Goal: Communication & Community: Answer question/provide support

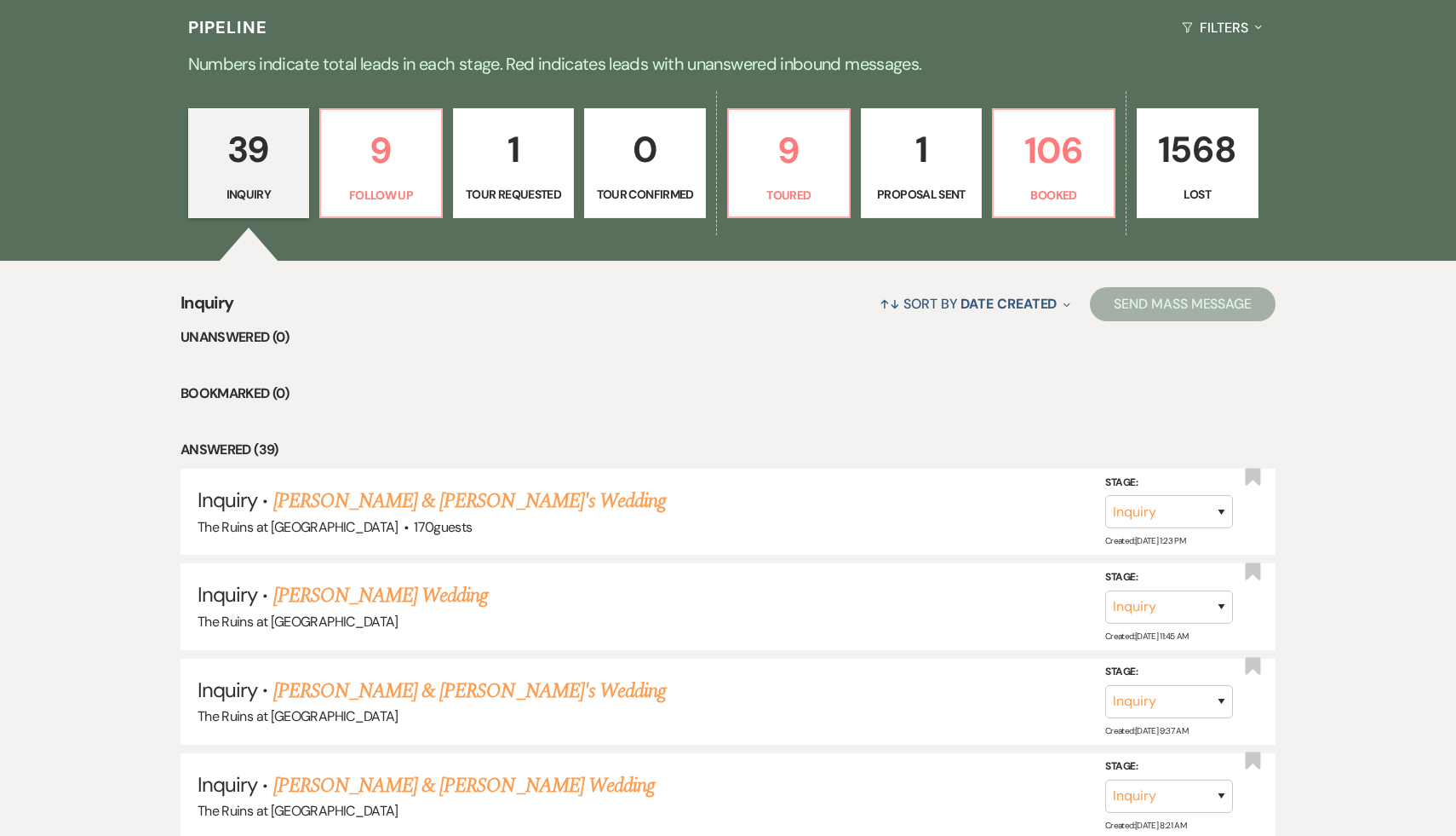
scroll to position [421, 0]
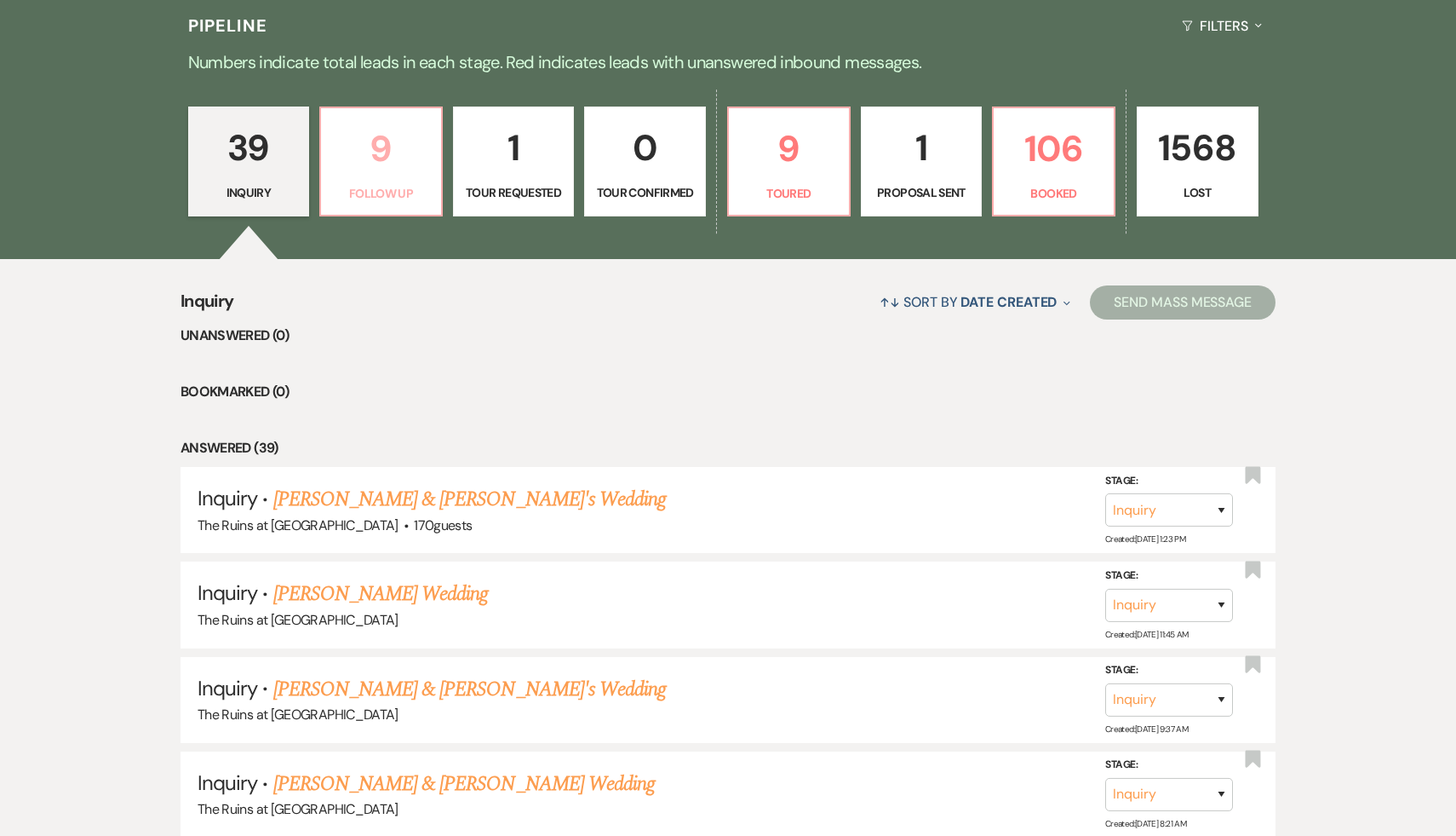
click at [381, 156] on p "9" at bounding box center [380, 149] width 99 height 57
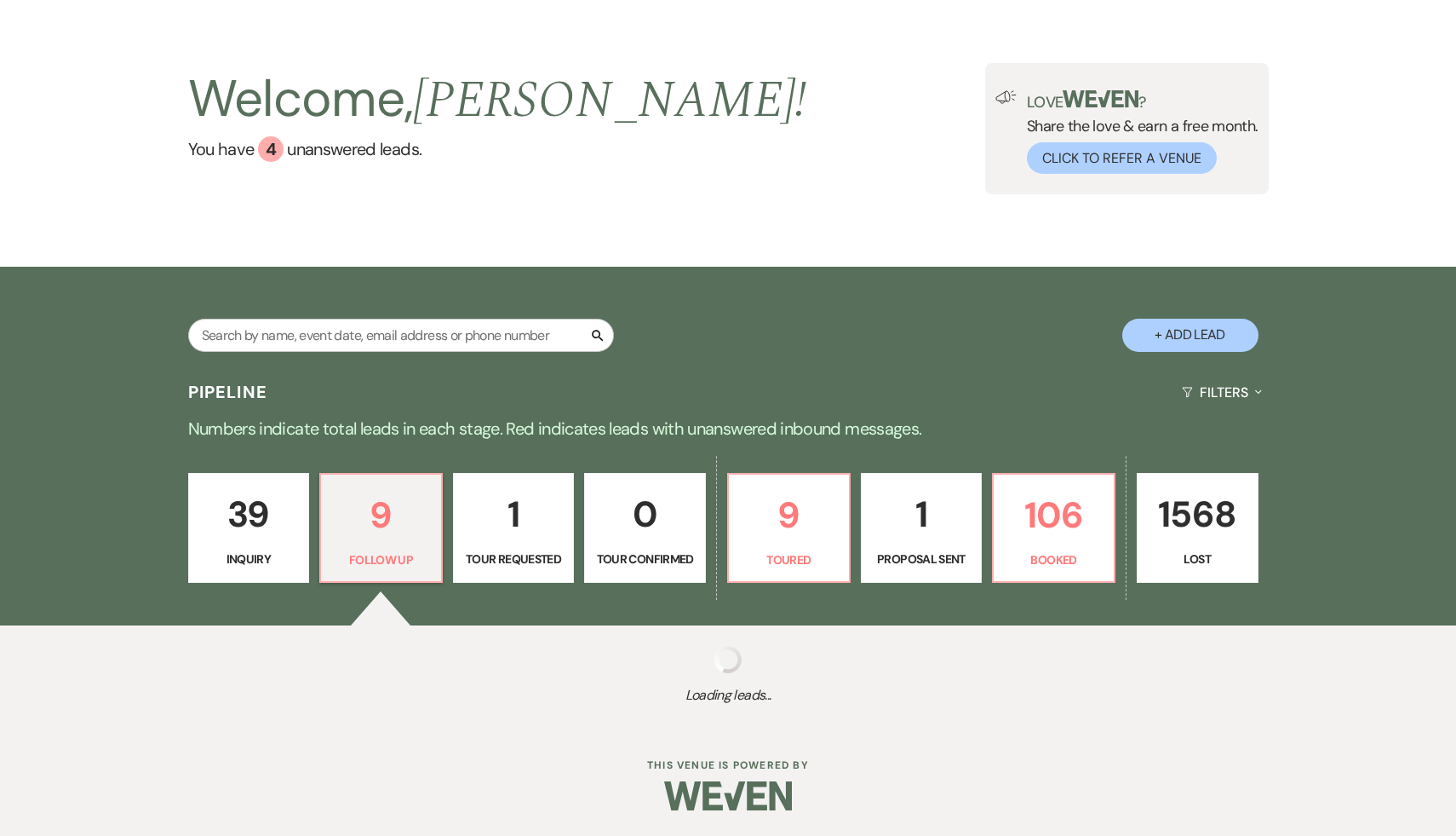
scroll to position [421, 0]
select select "9"
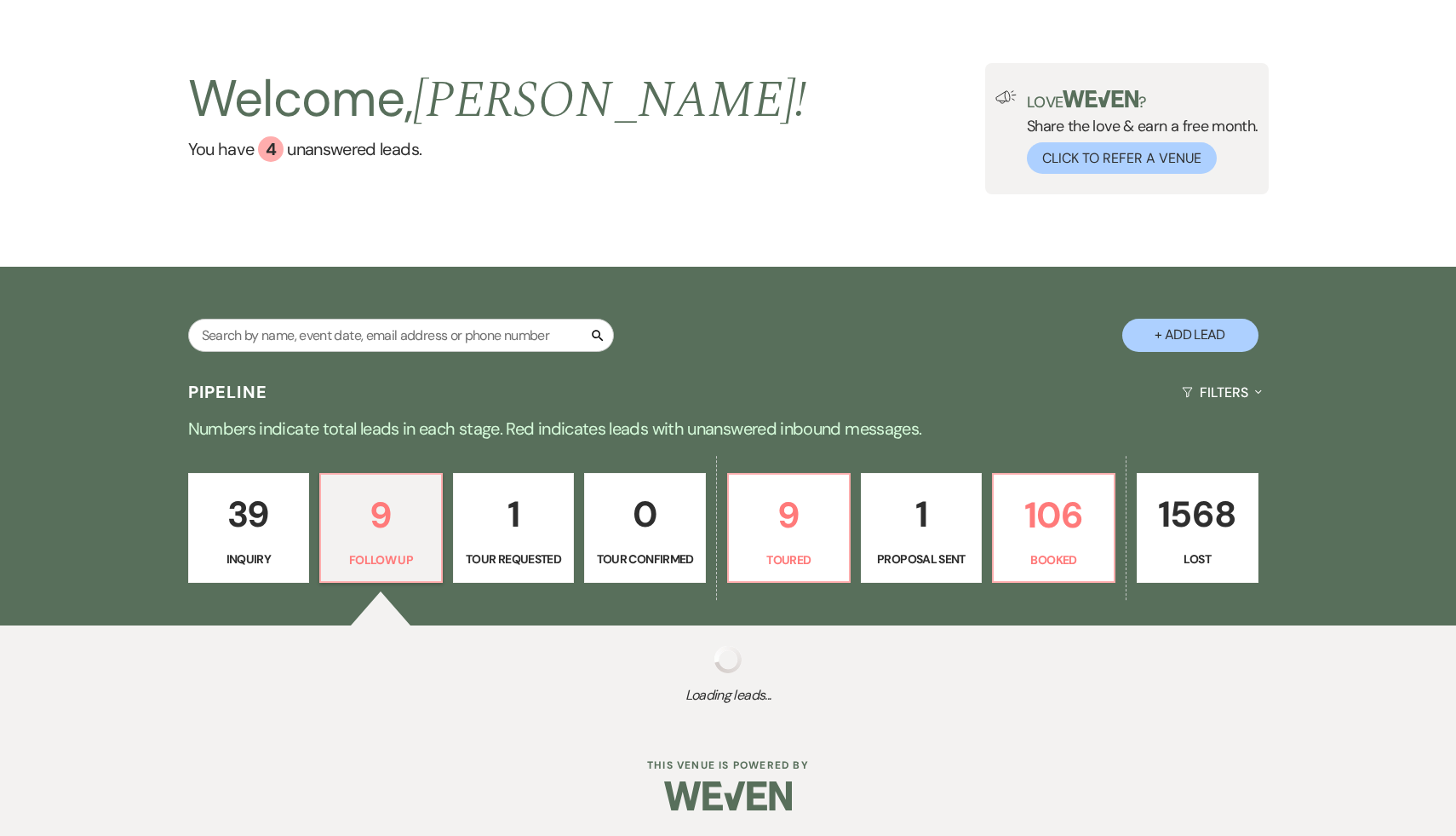
select select "9"
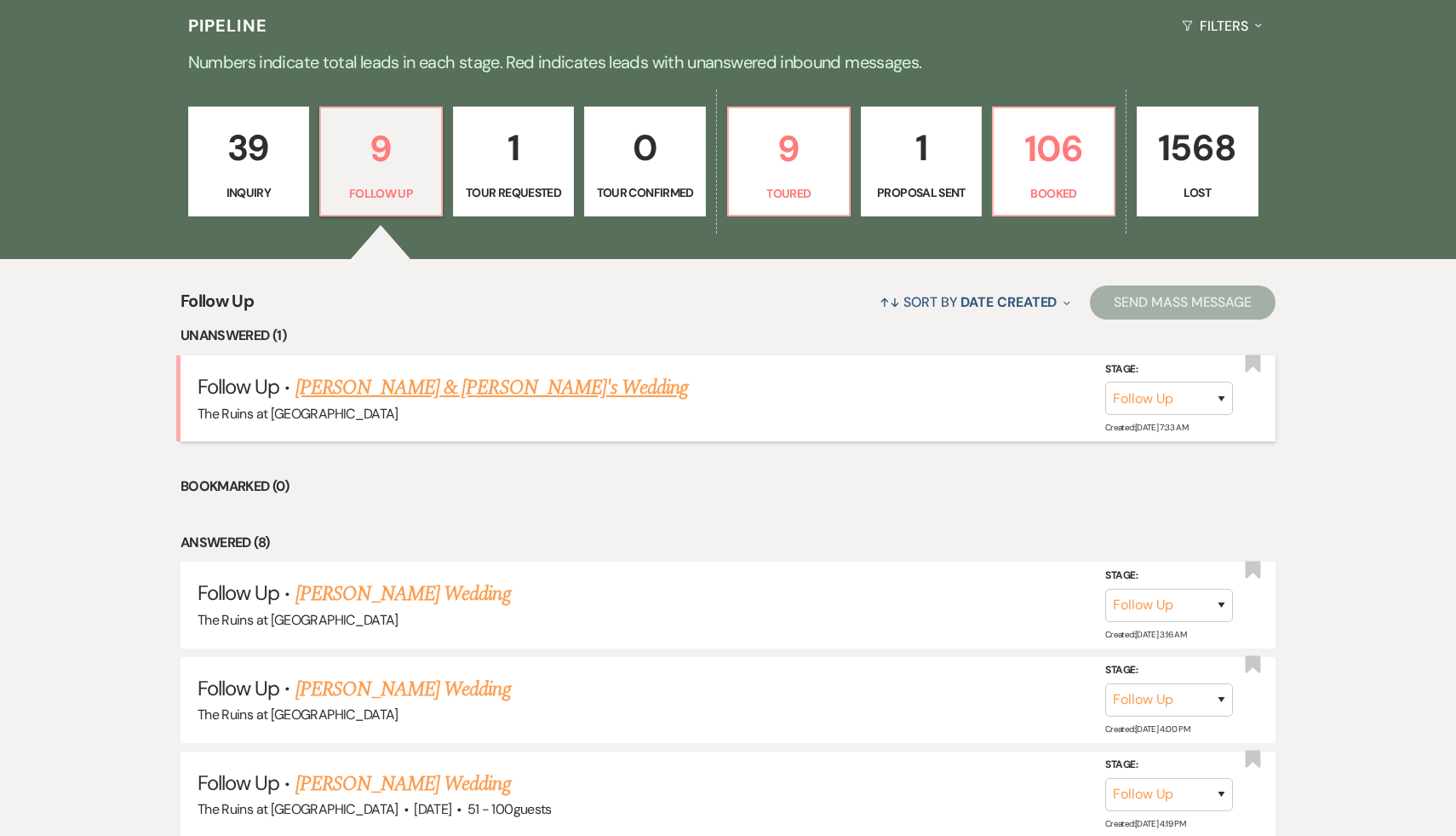
click at [410, 383] on link "[PERSON_NAME] & [PERSON_NAME]'s Wedding" at bounding box center [492, 388] width 394 height 30
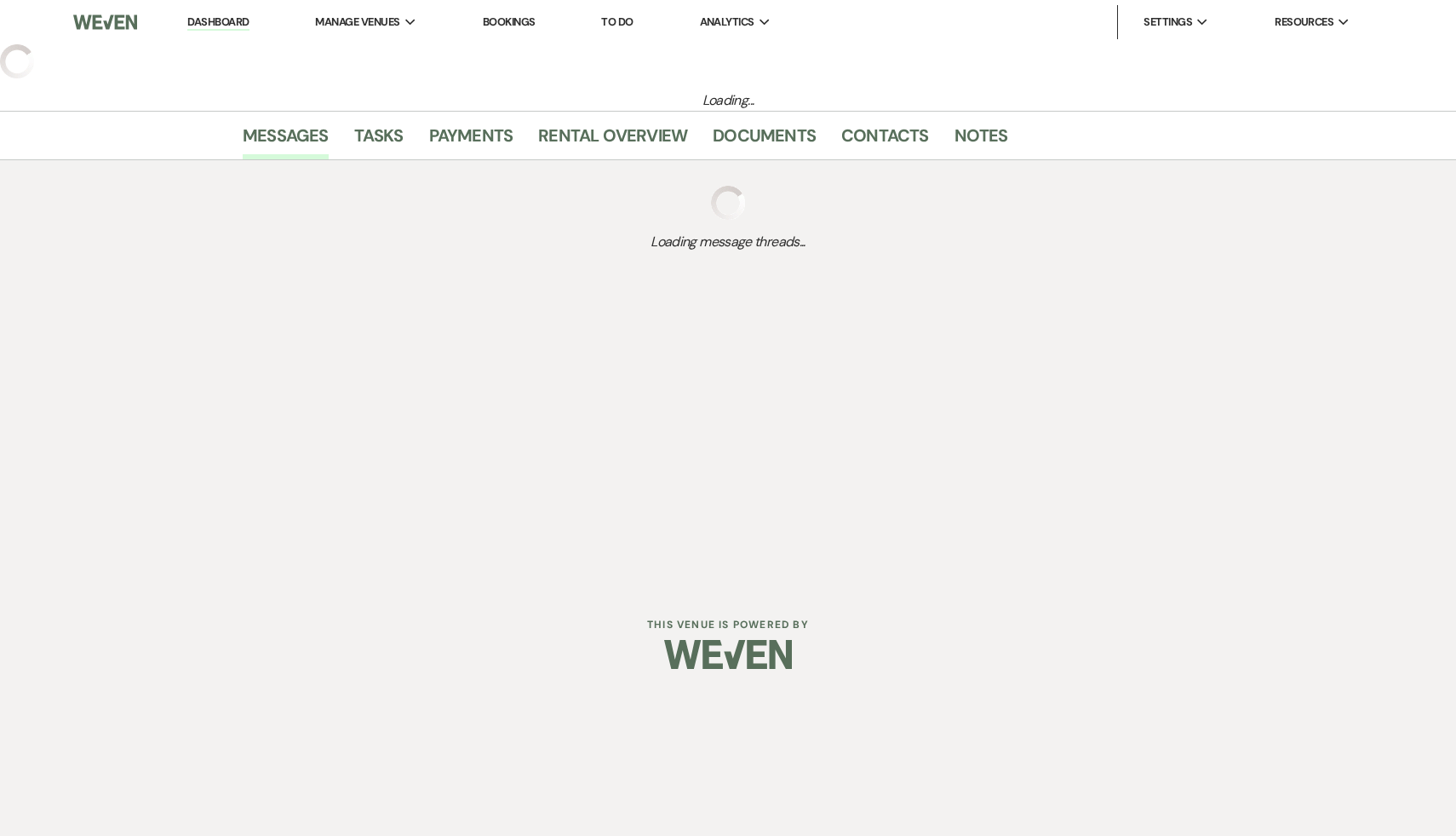
select select "9"
select select "4"
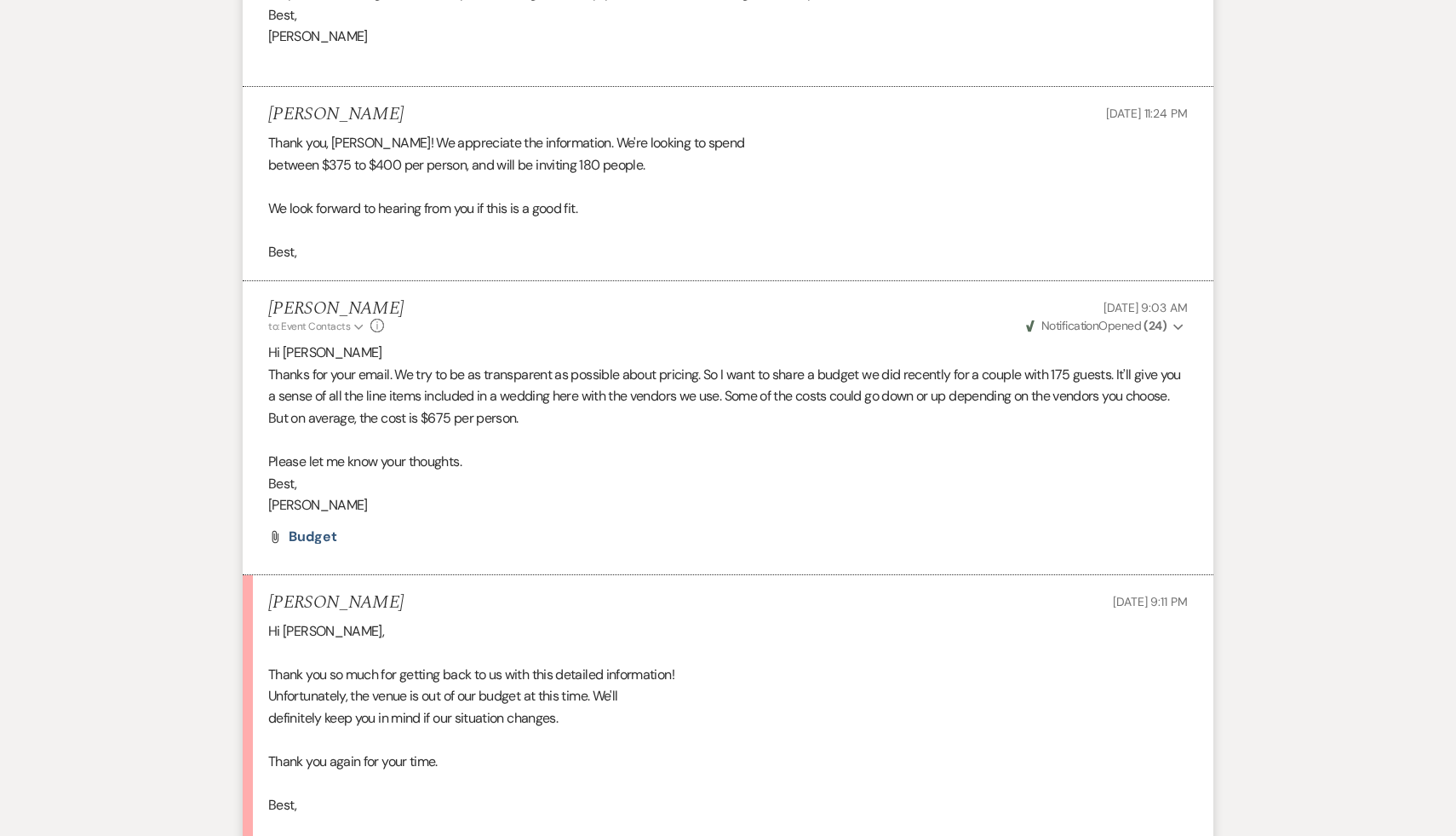
scroll to position [2903, 0]
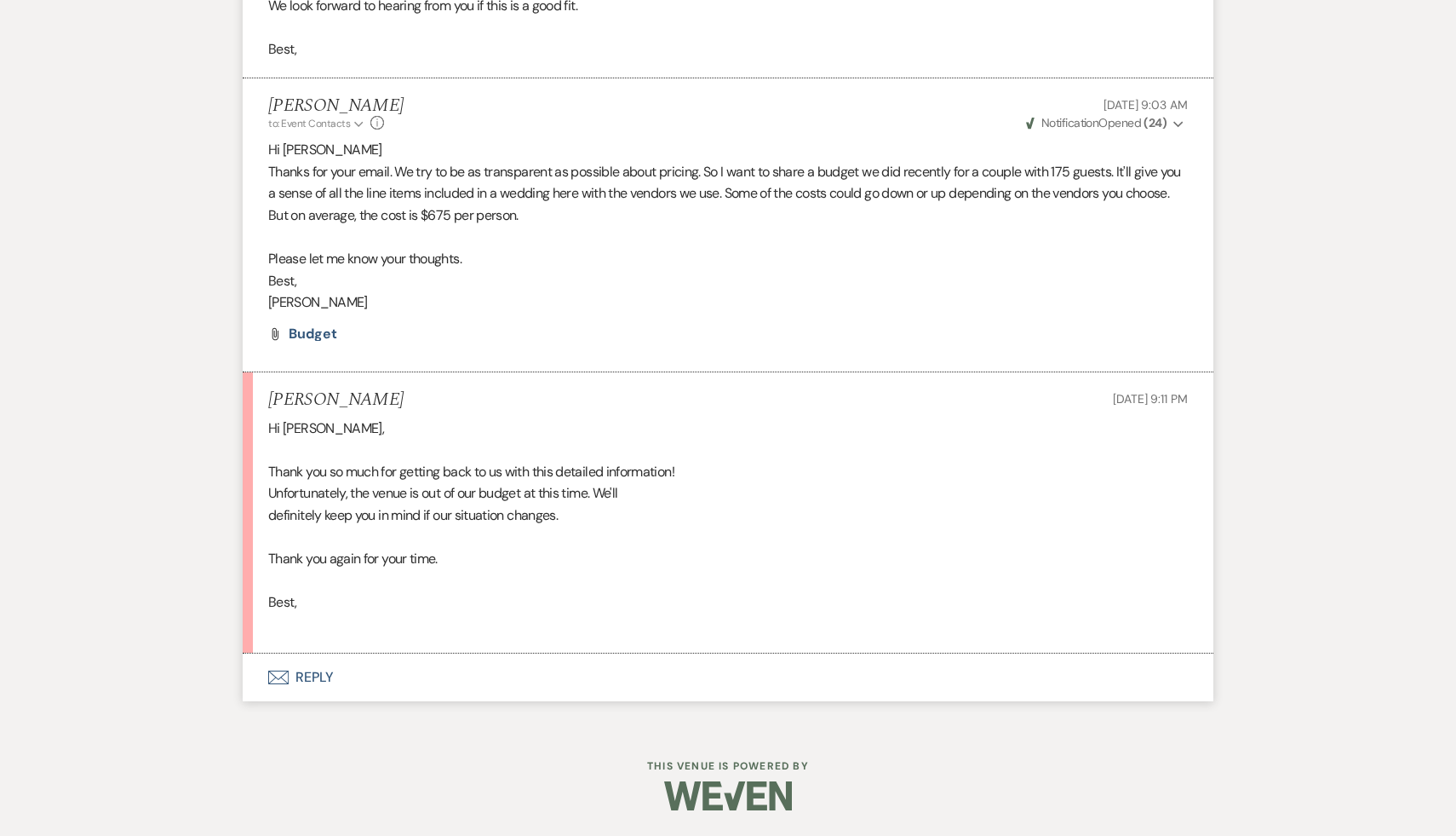
click at [305, 673] on button "Envelope Reply" at bounding box center [728, 677] width 971 height 47
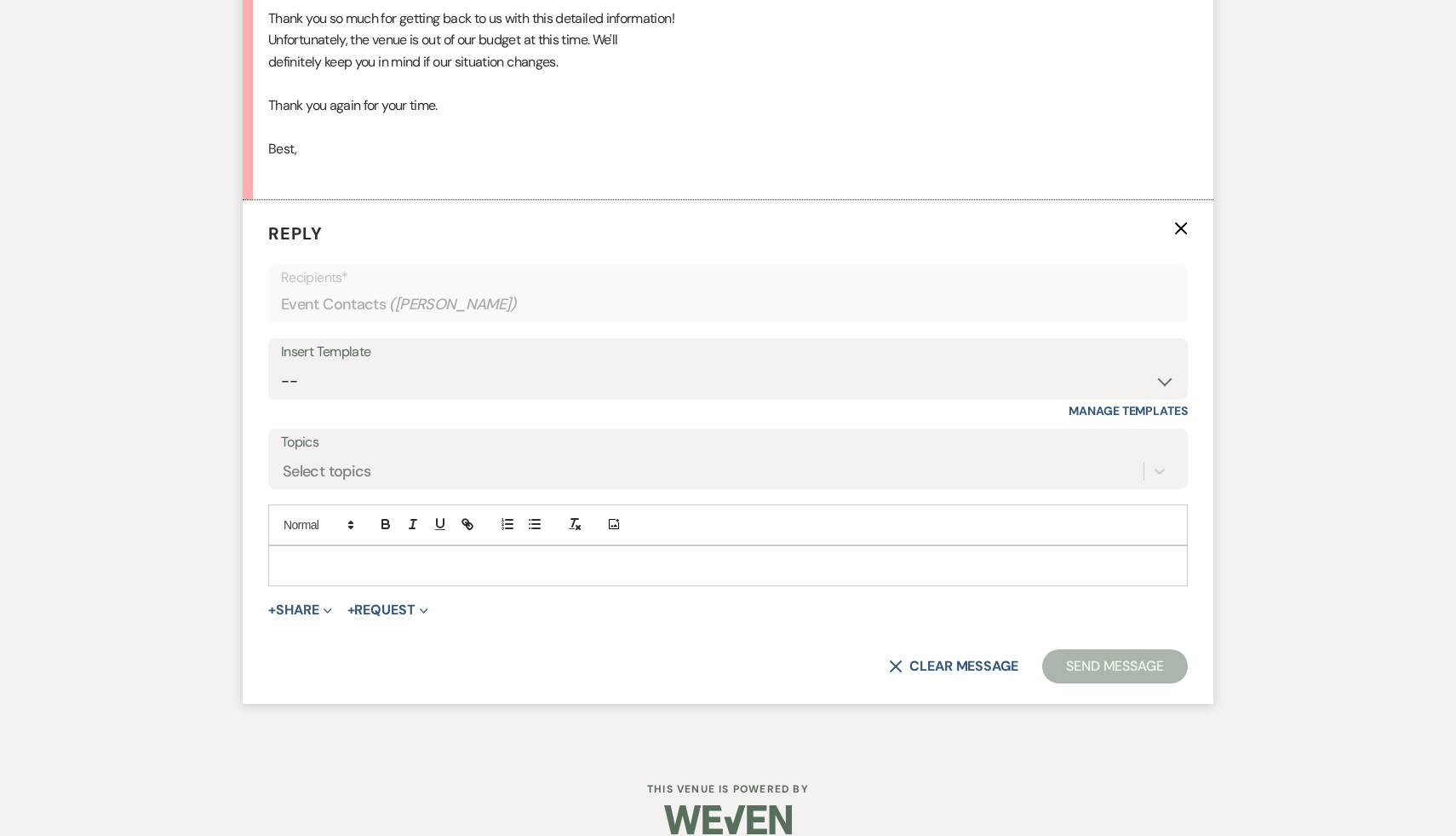
scroll to position [3380, 0]
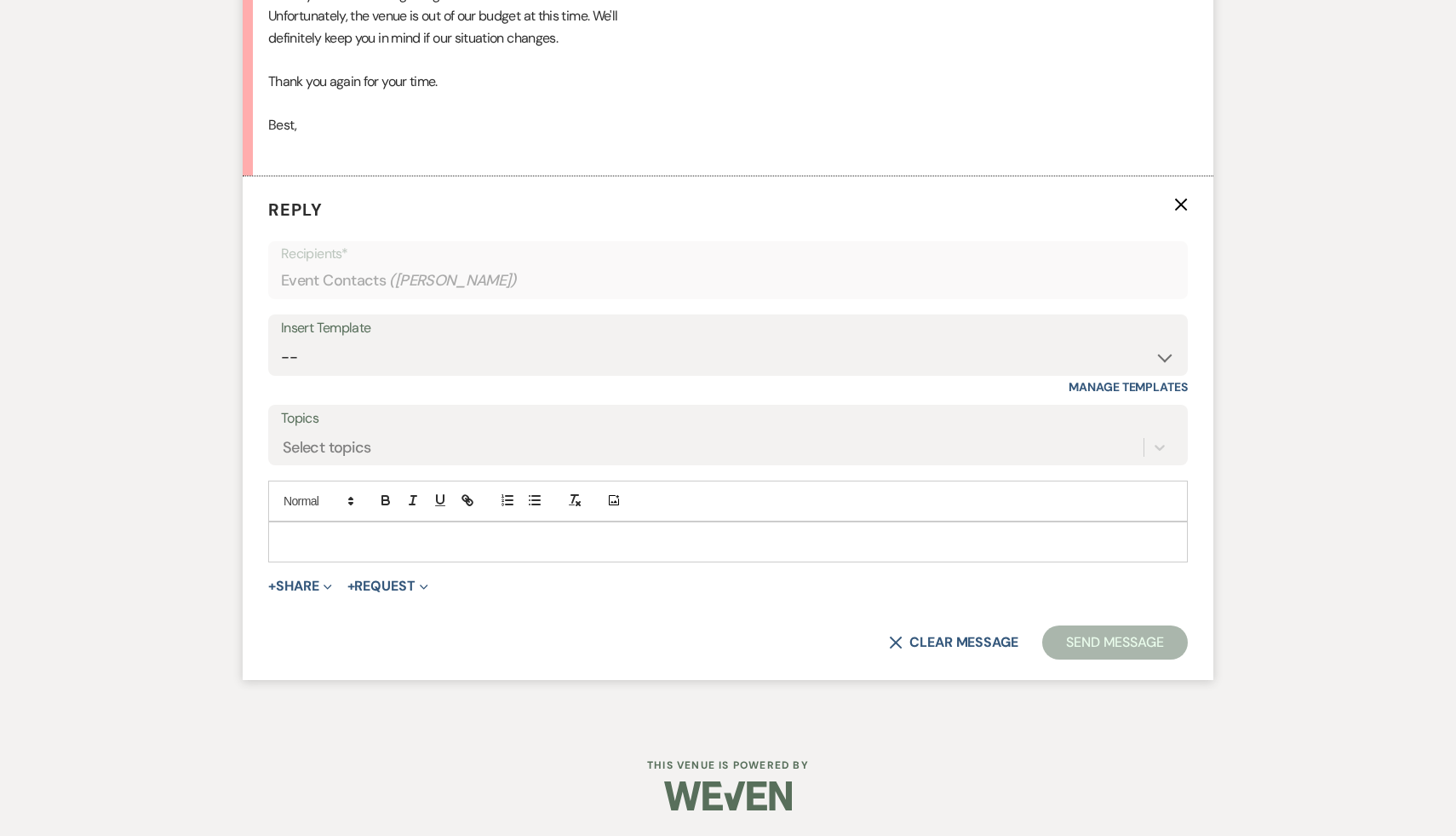
click at [390, 543] on p at bounding box center [728, 542] width 892 height 19
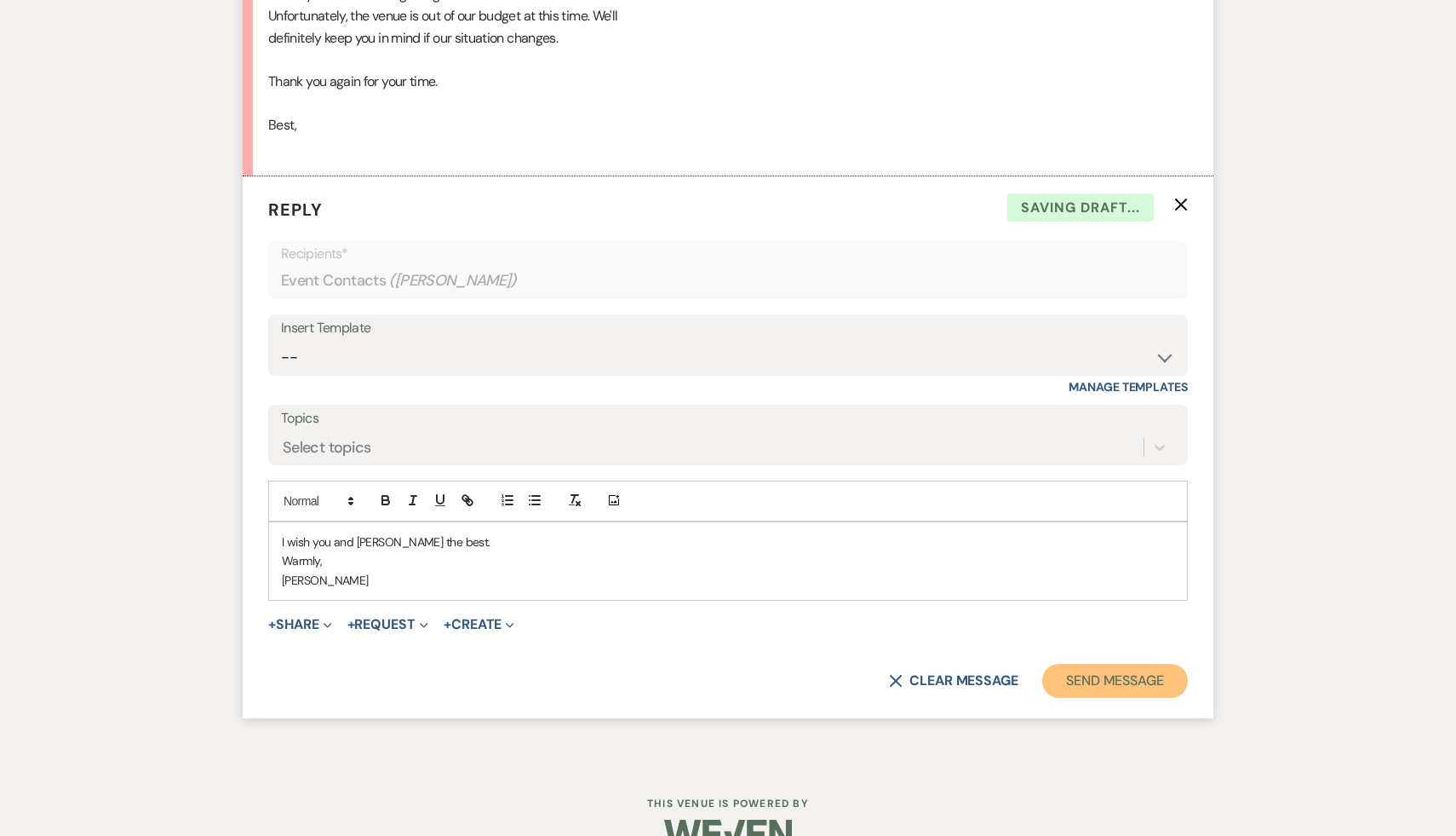
click at [1086, 686] on button "Send Message" at bounding box center [1115, 680] width 146 height 34
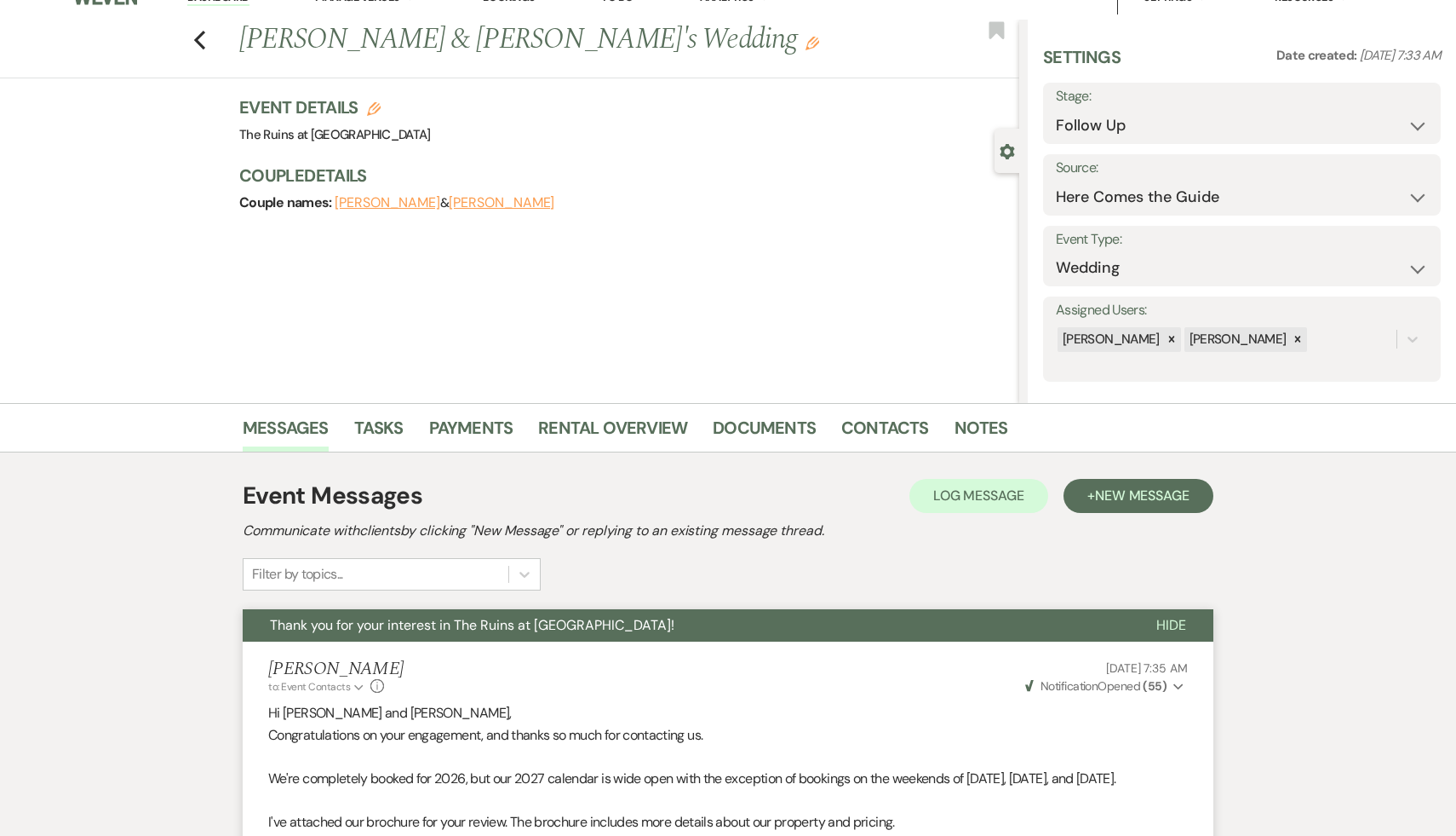
scroll to position [0, 0]
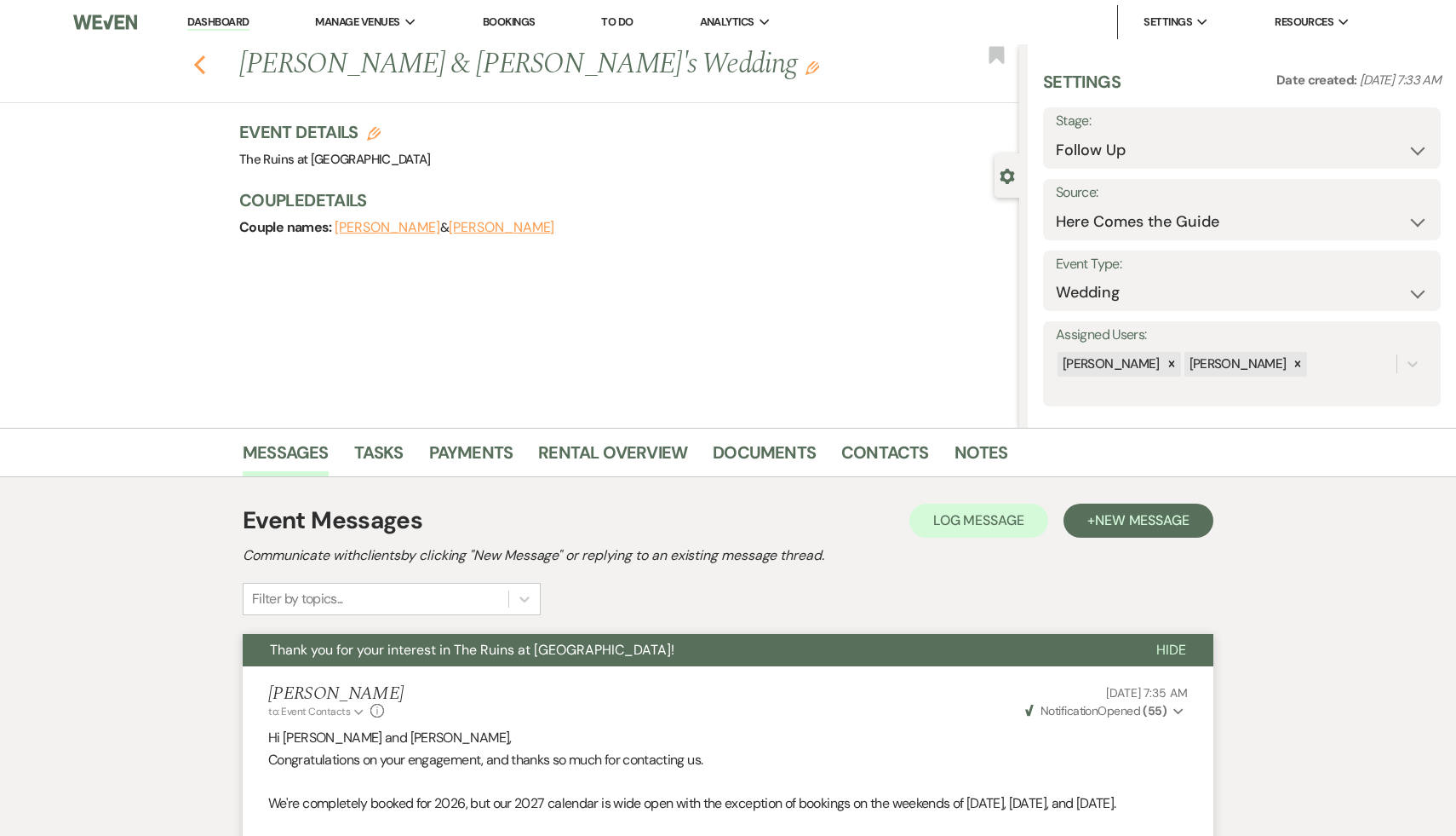
click at [200, 63] on icon "Previous" at bounding box center [200, 64] width 13 height 21
select select "9"
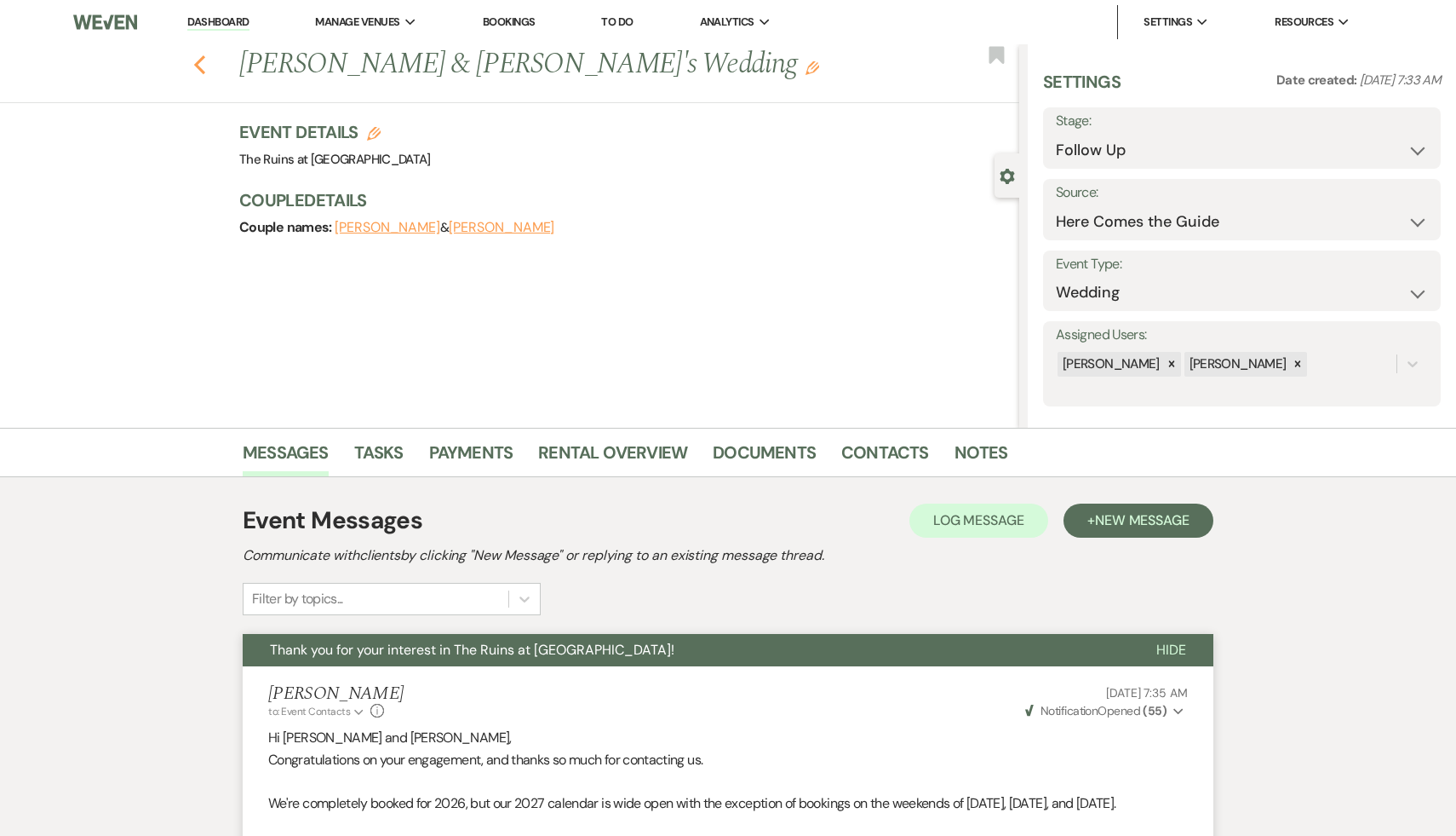
select select "9"
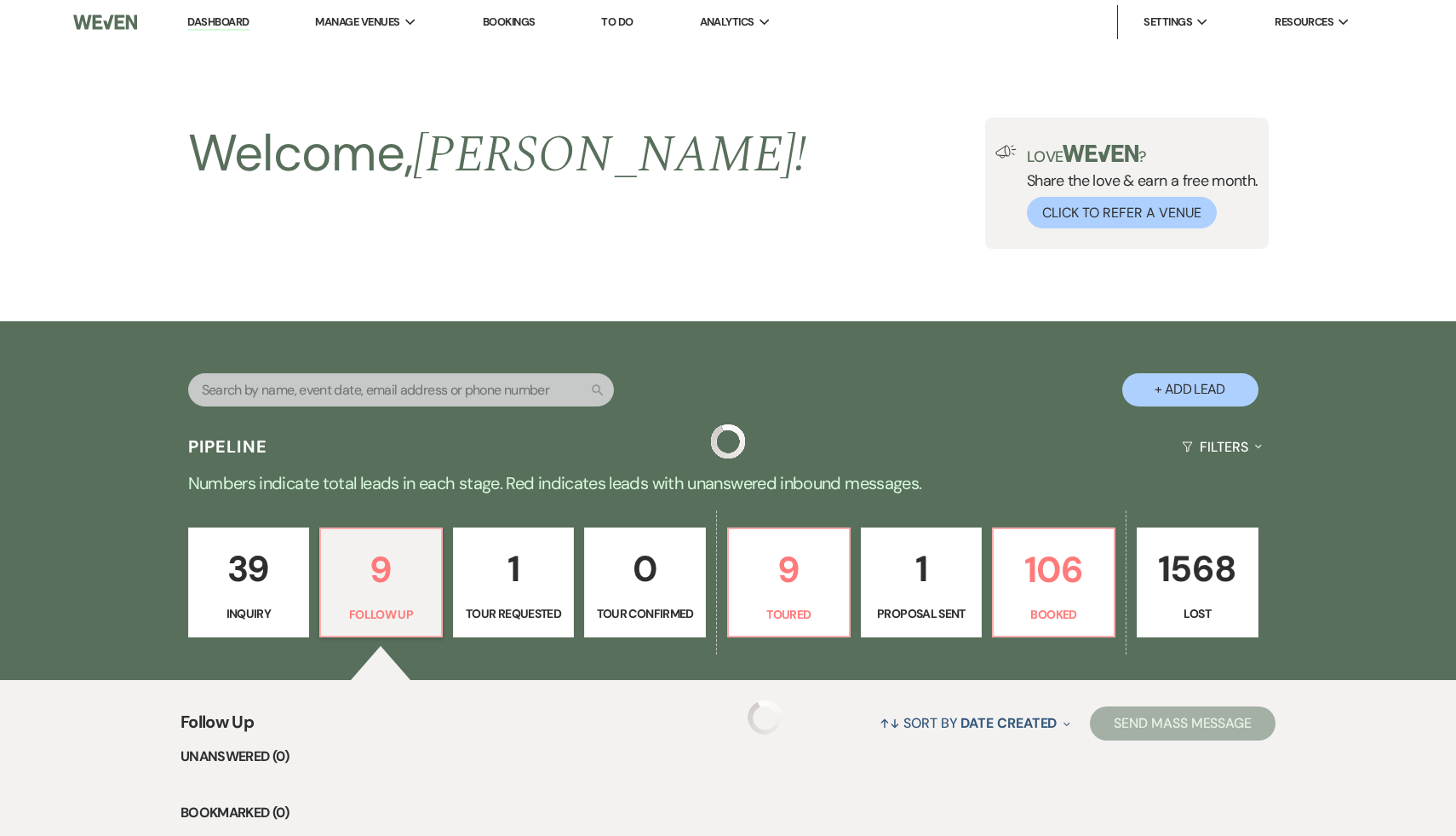
scroll to position [421, 0]
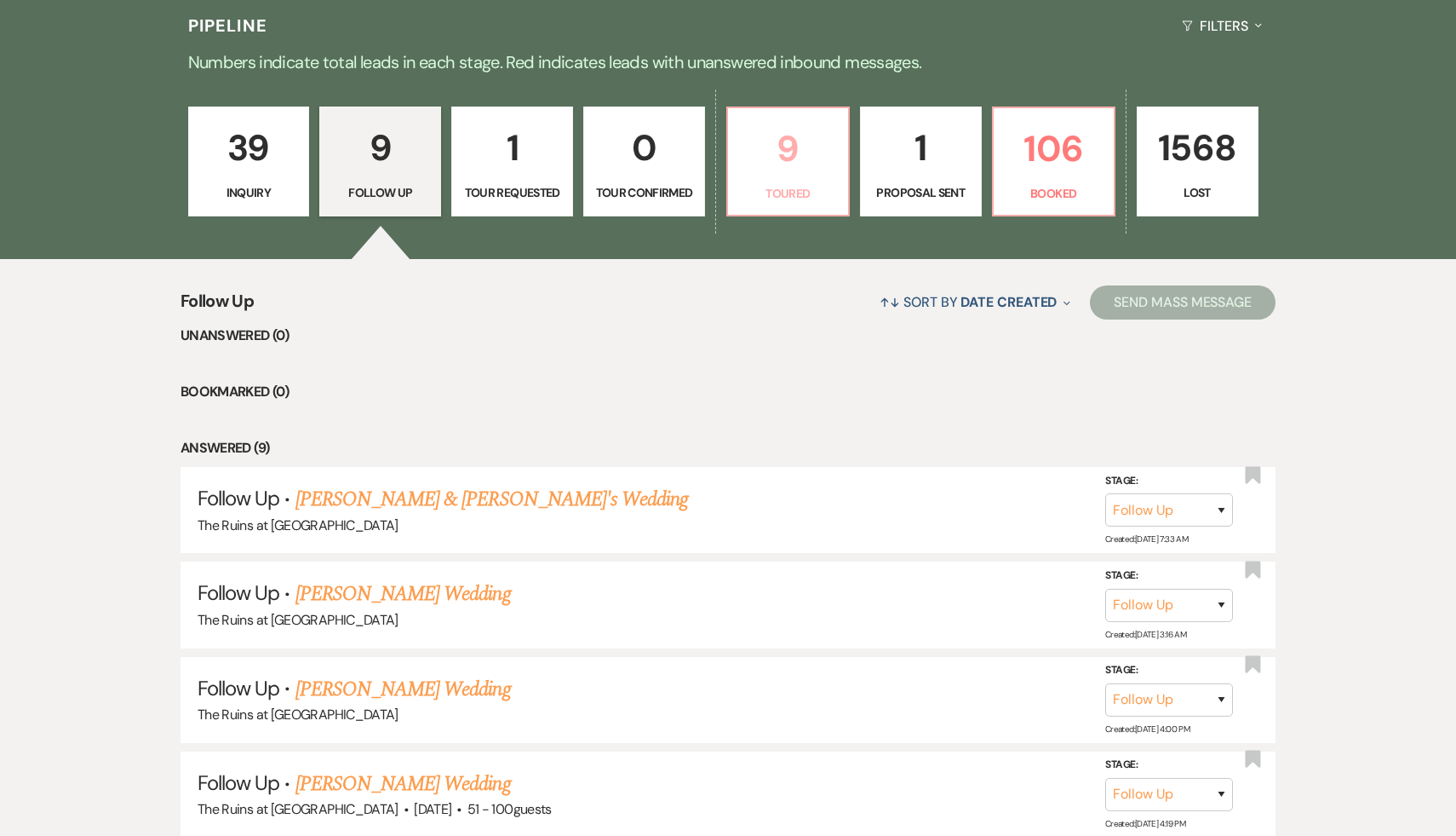
click at [781, 151] on p "9" at bounding box center [788, 149] width 99 height 57
select select "5"
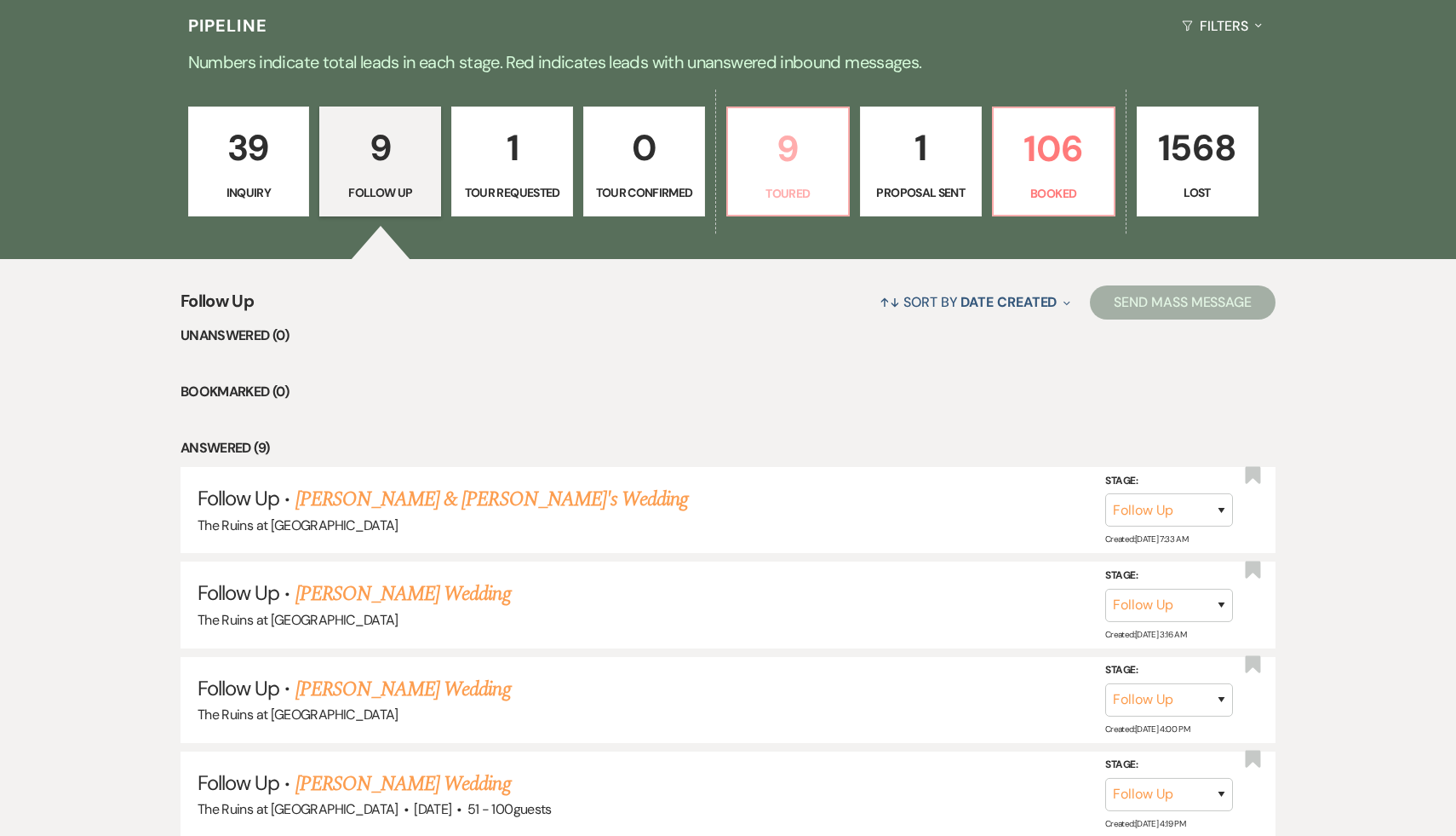
select select "5"
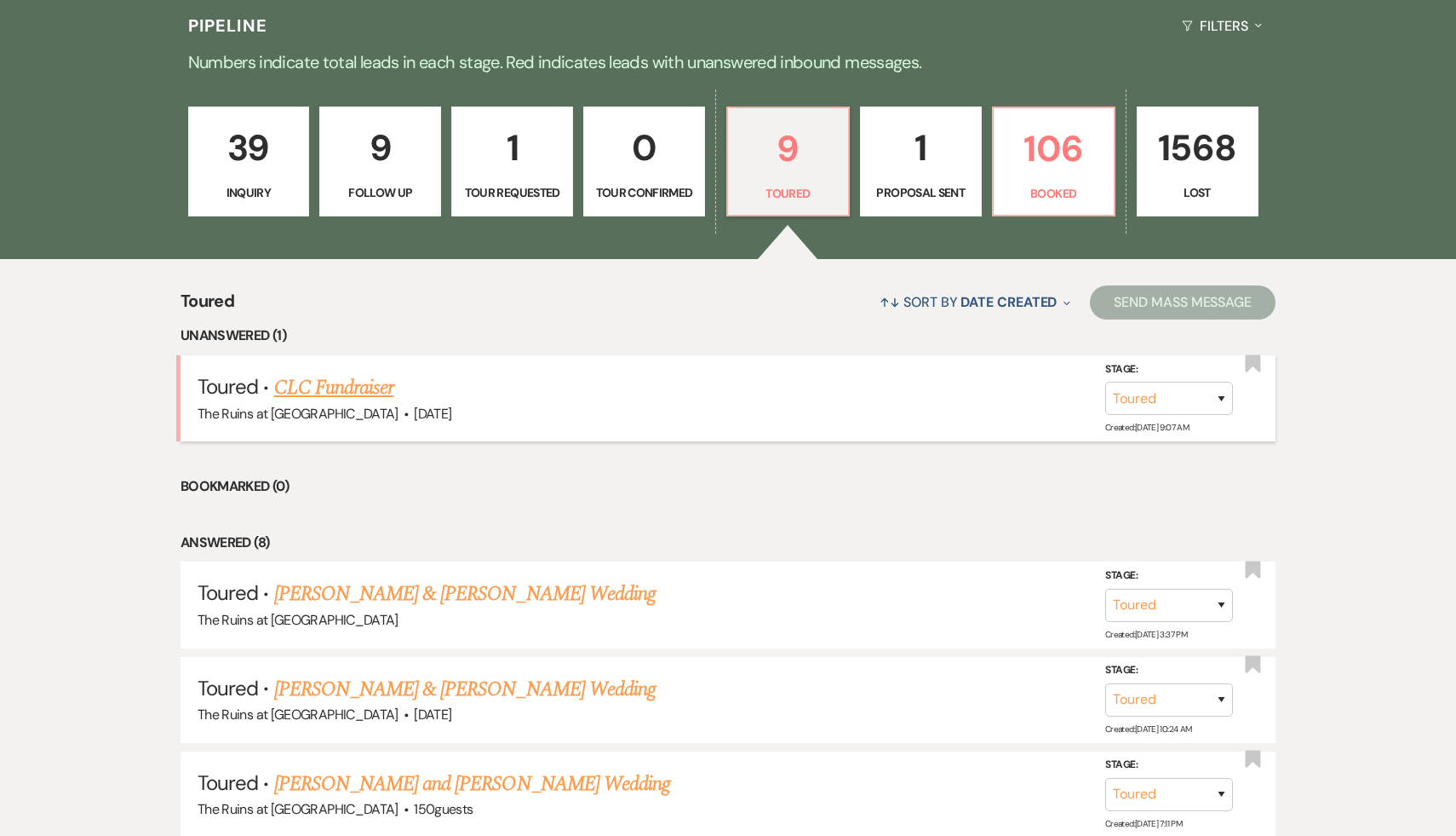
click at [355, 392] on link "CLC Fundraiser" at bounding box center [334, 388] width 120 height 30
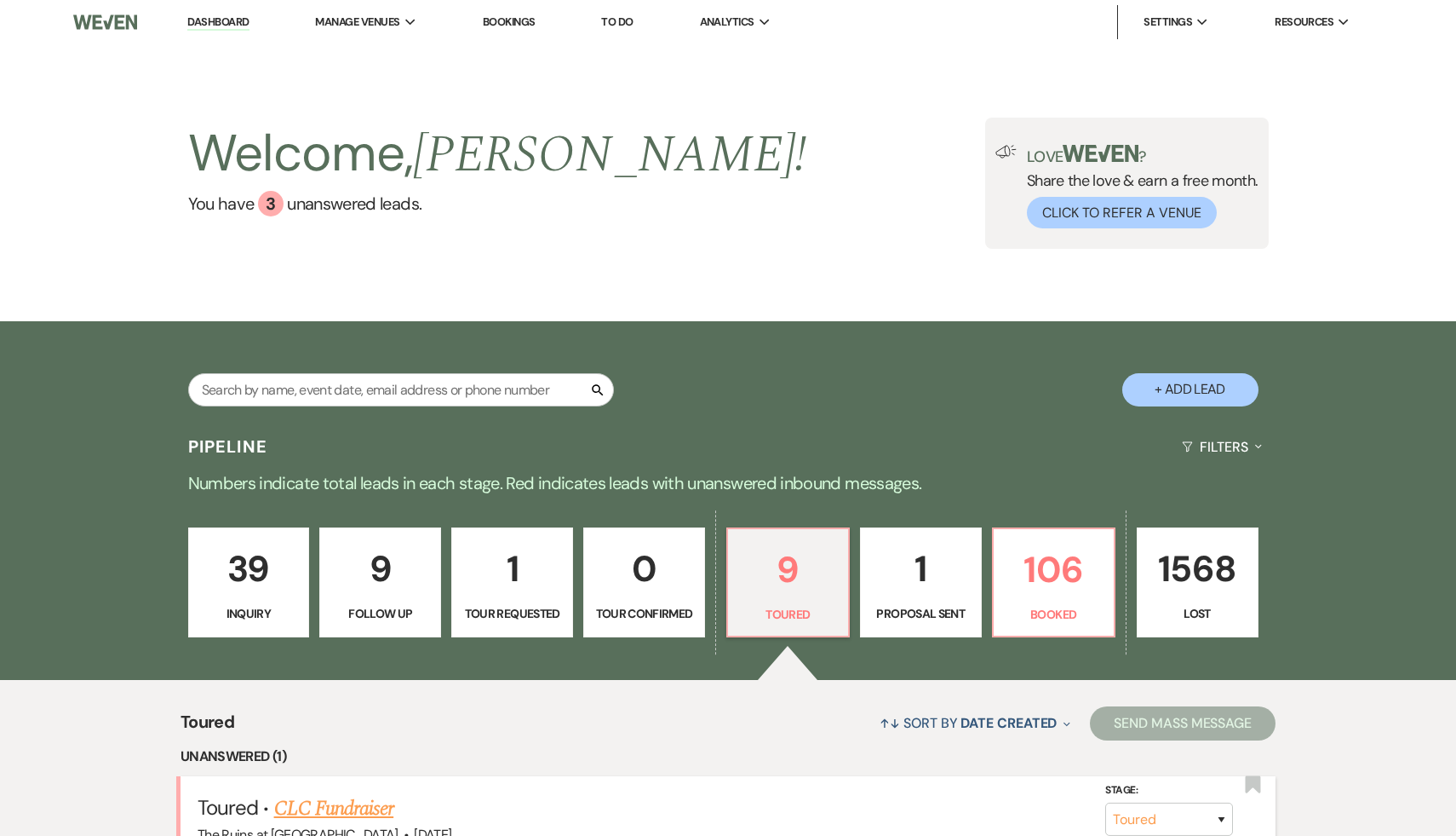
select select "5"
select select "20"
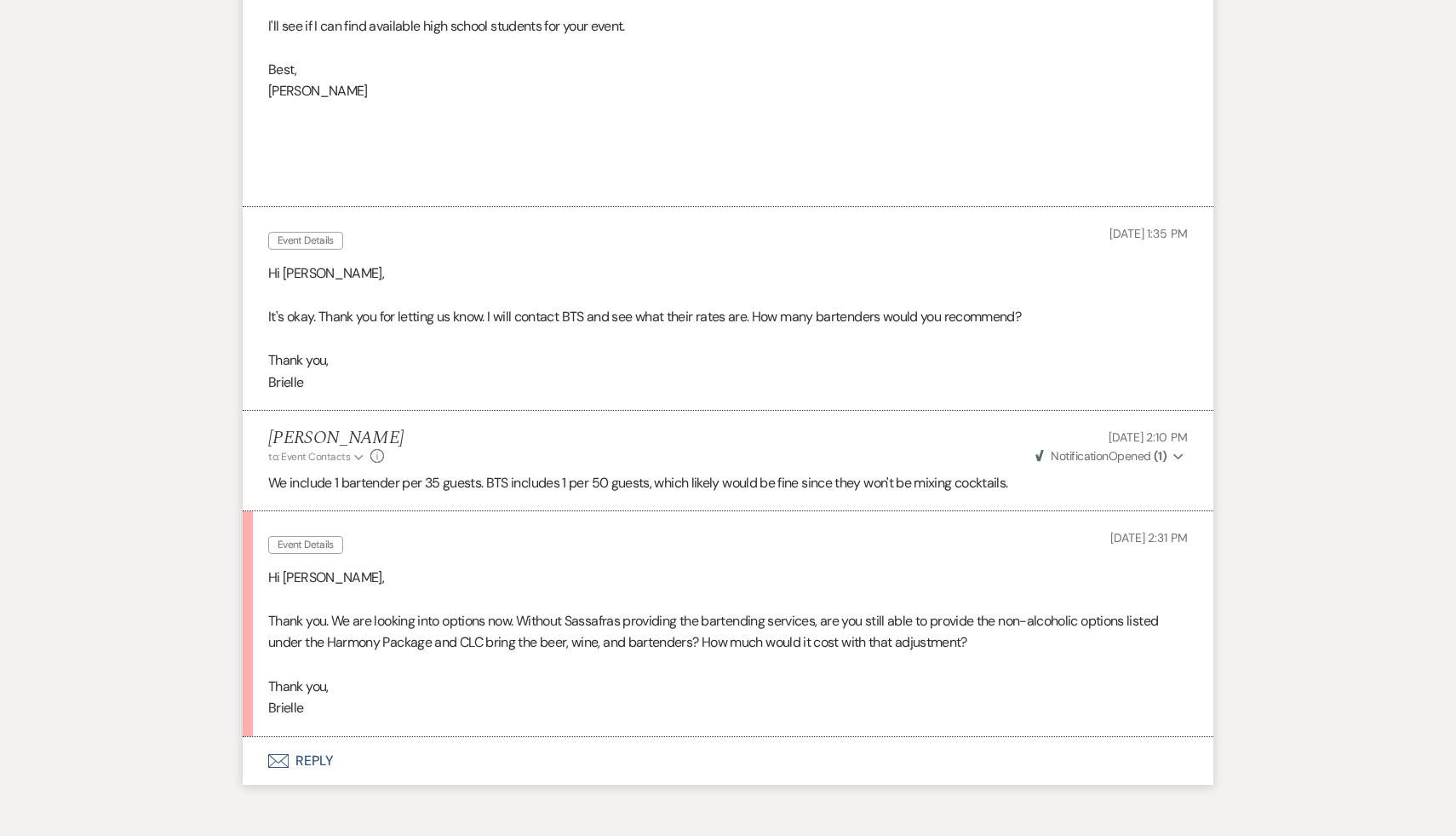
scroll to position [3039, 0]
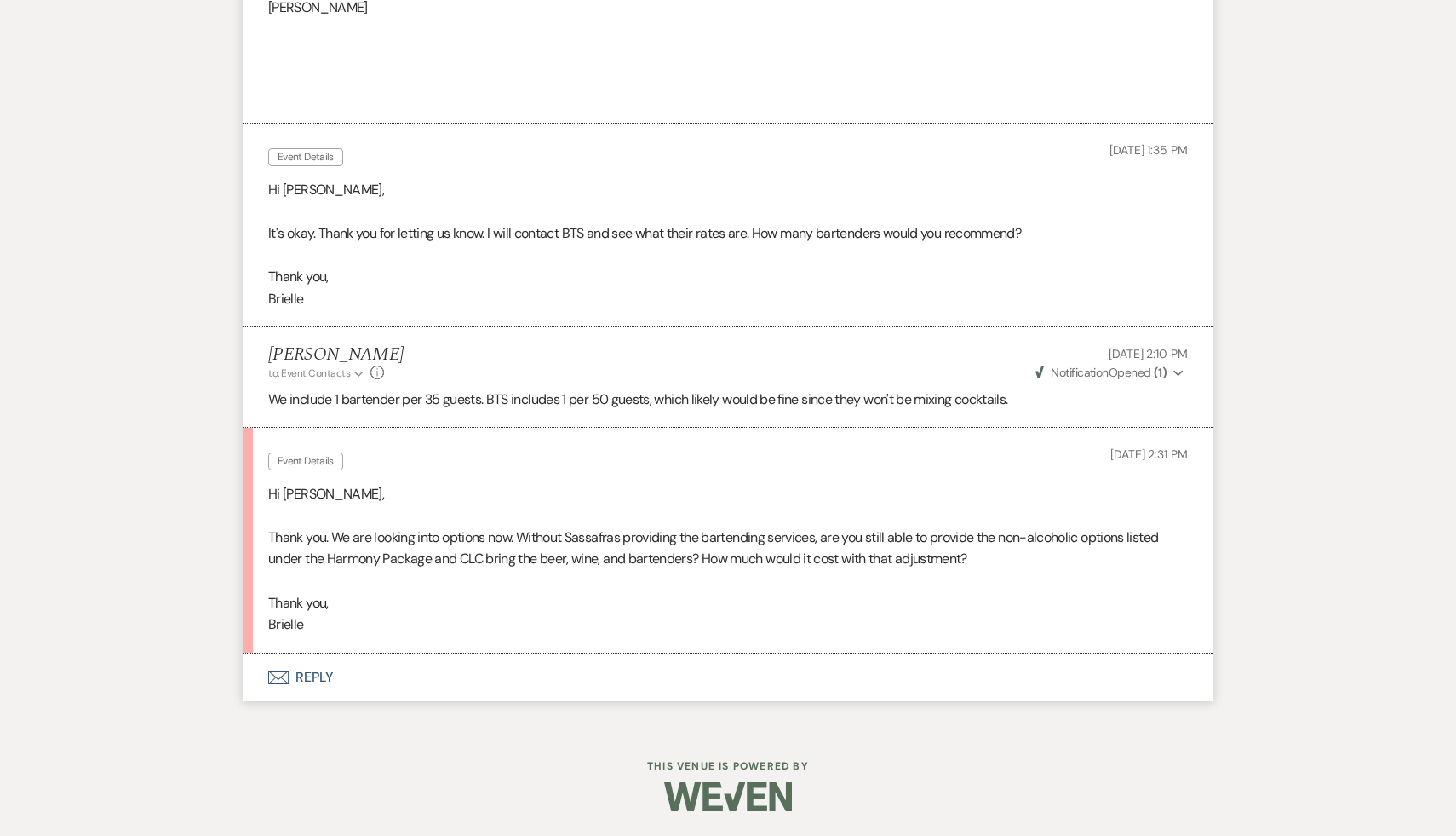
click at [319, 672] on button "Envelope Reply" at bounding box center [728, 677] width 971 height 47
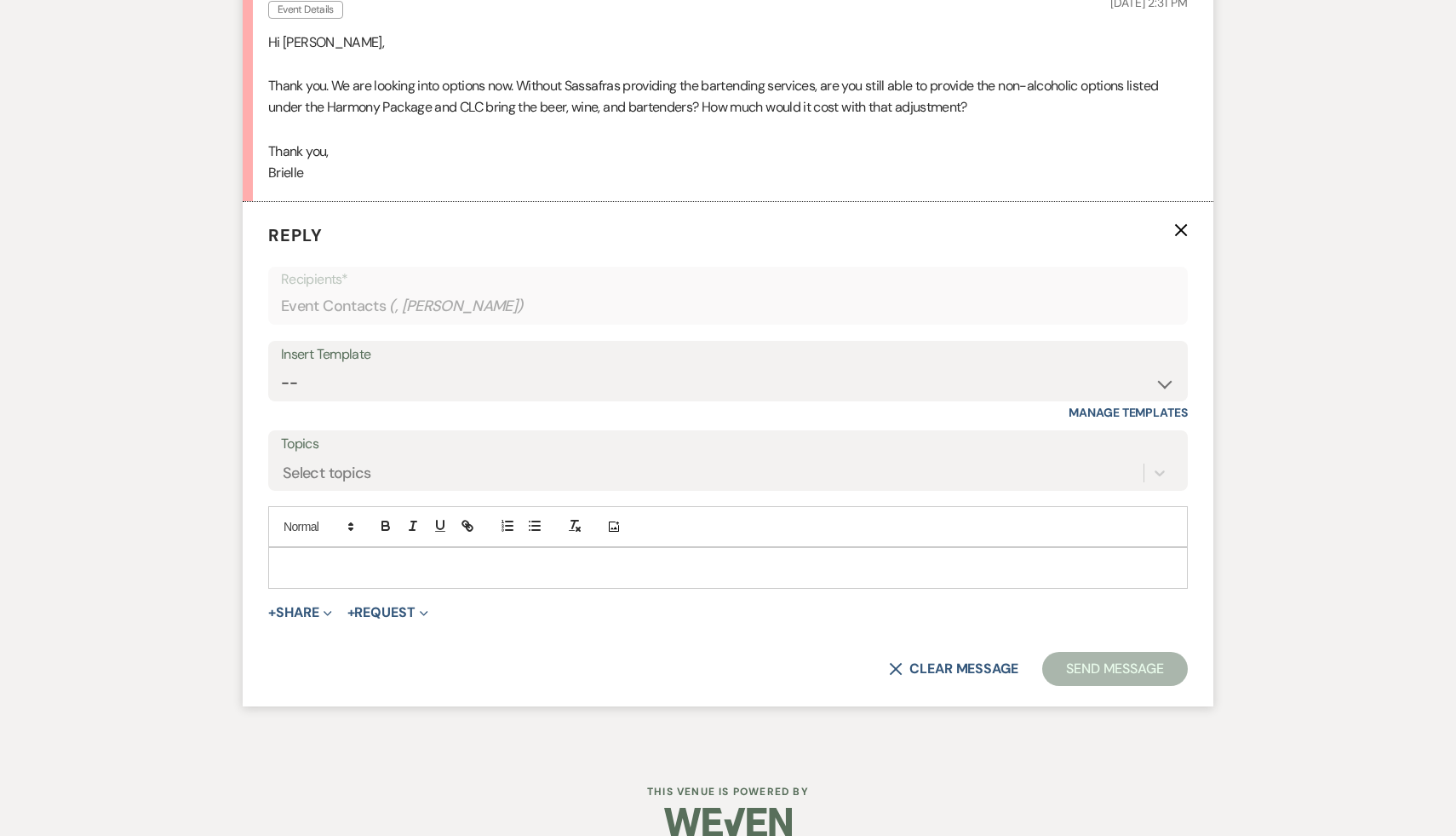
scroll to position [3516, 0]
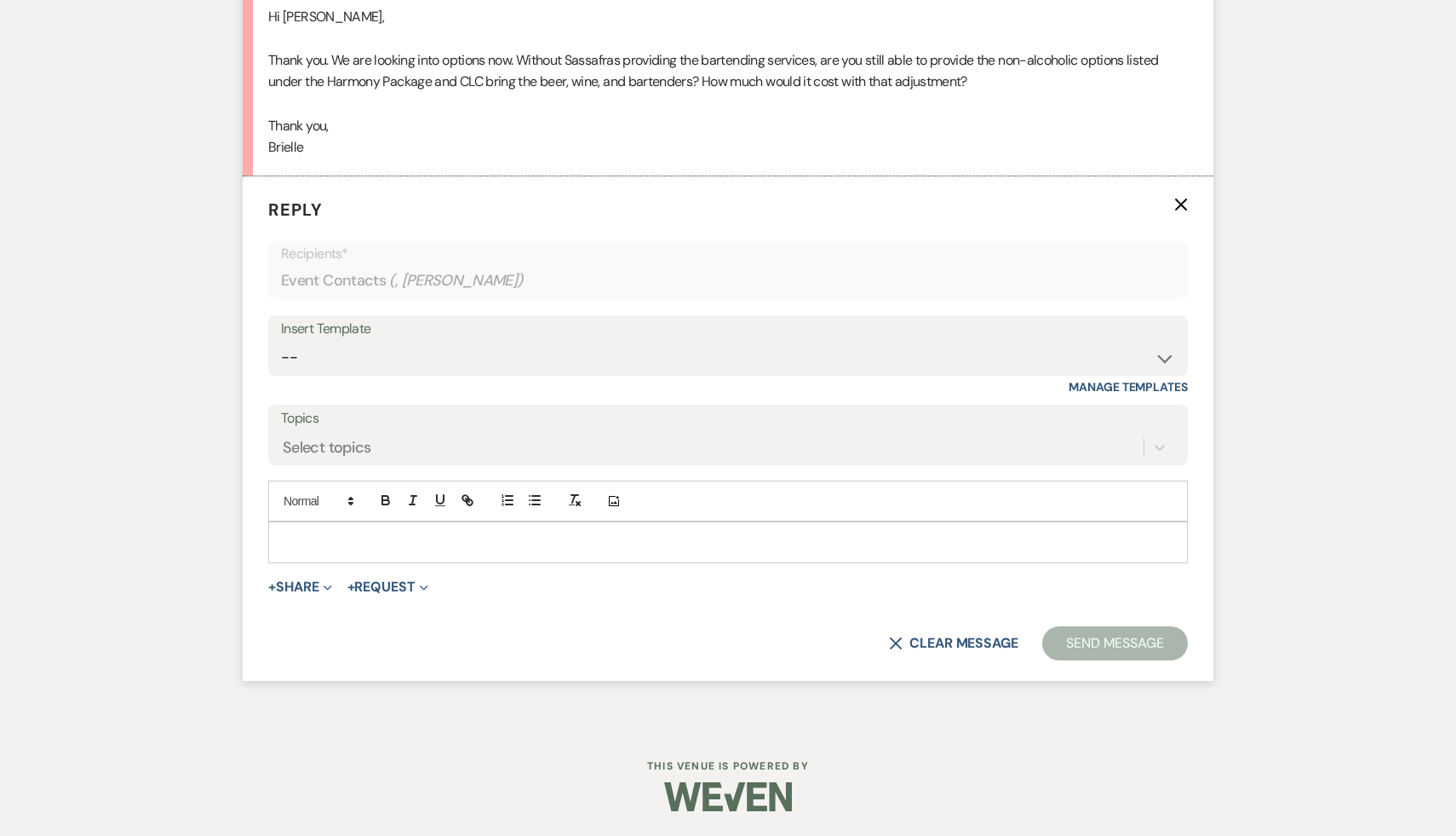
click at [448, 546] on p at bounding box center [728, 542] width 892 height 19
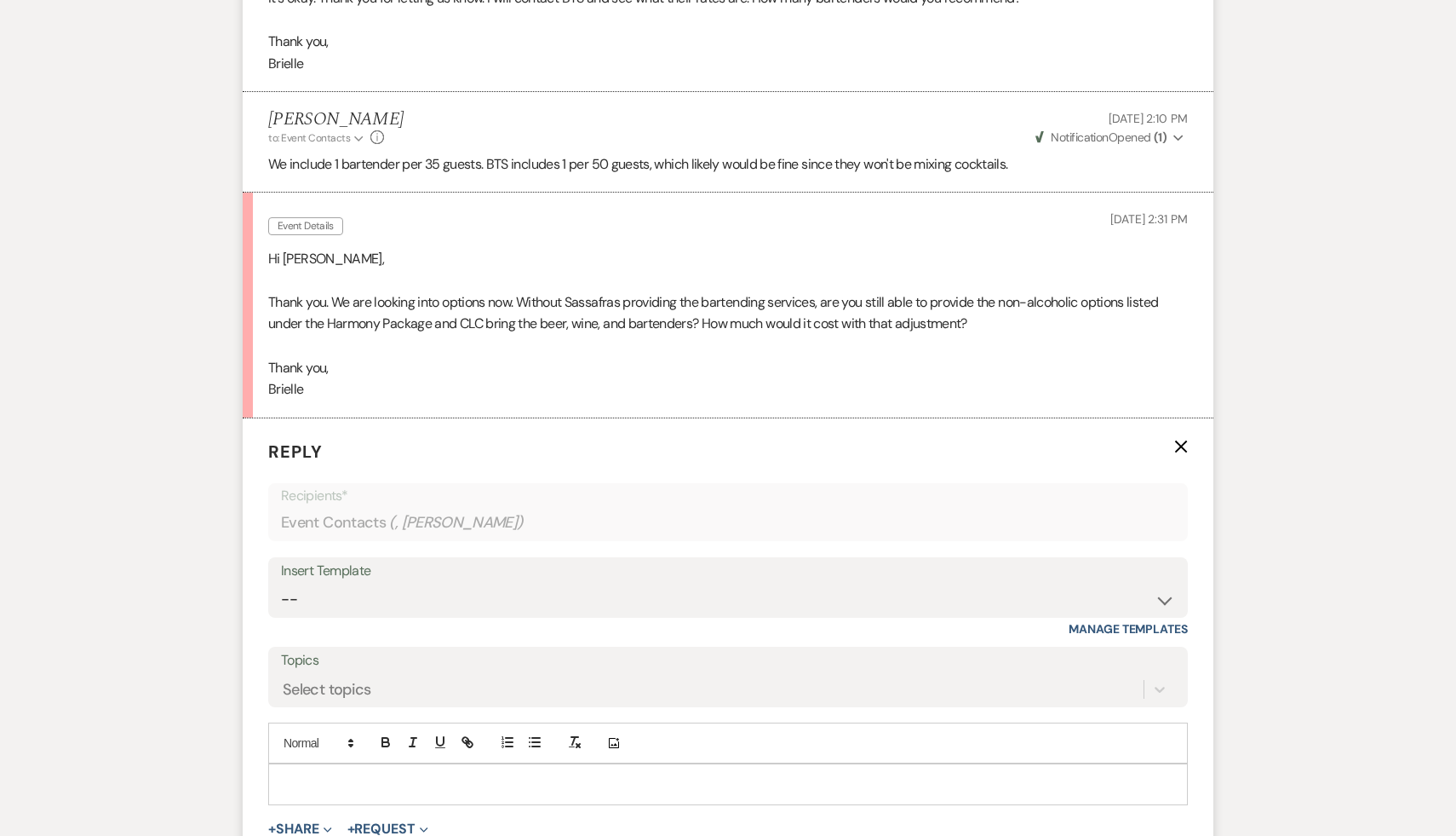
scroll to position [3280, 0]
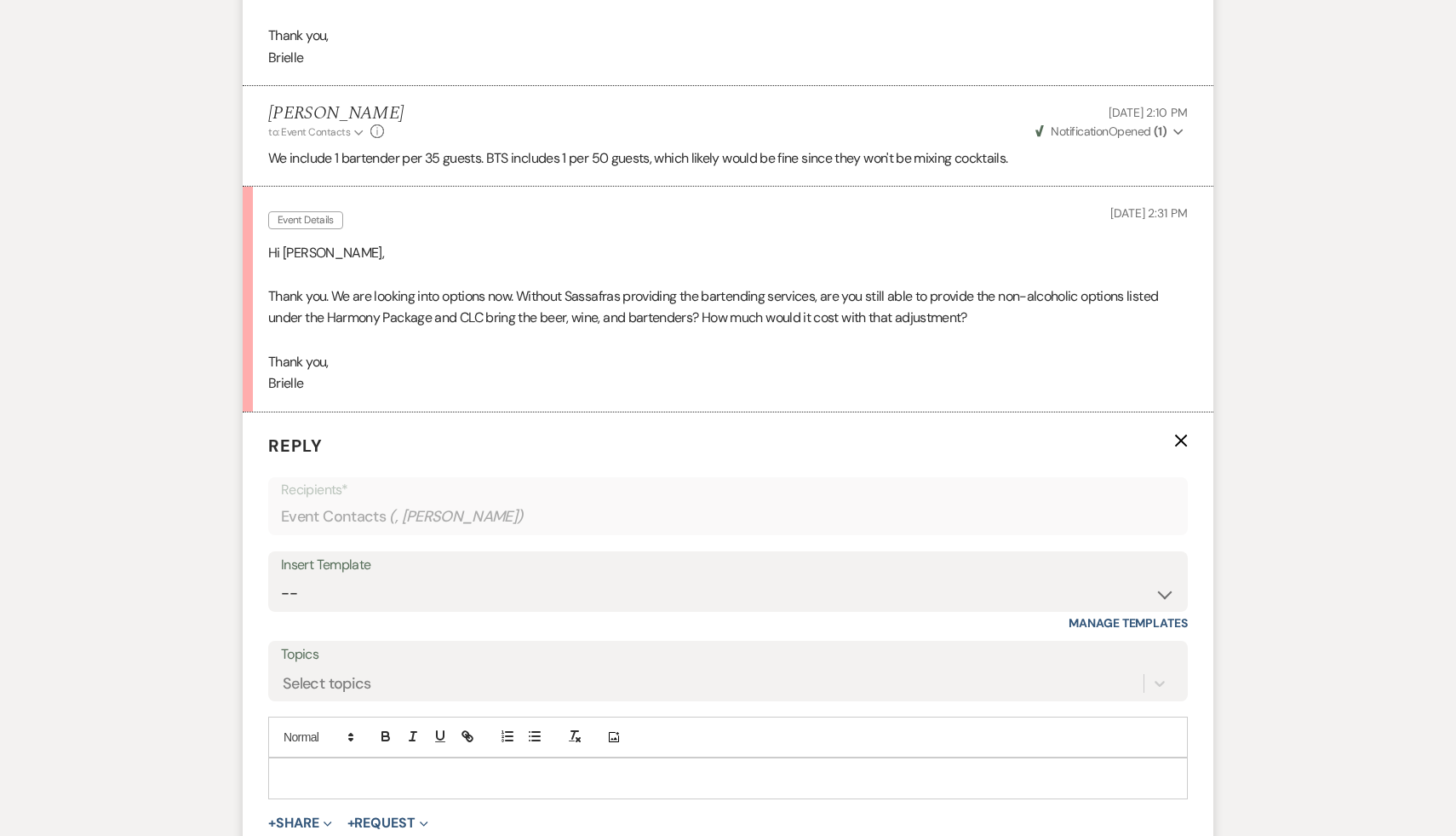
click at [350, 775] on p at bounding box center [728, 777] width 892 height 19
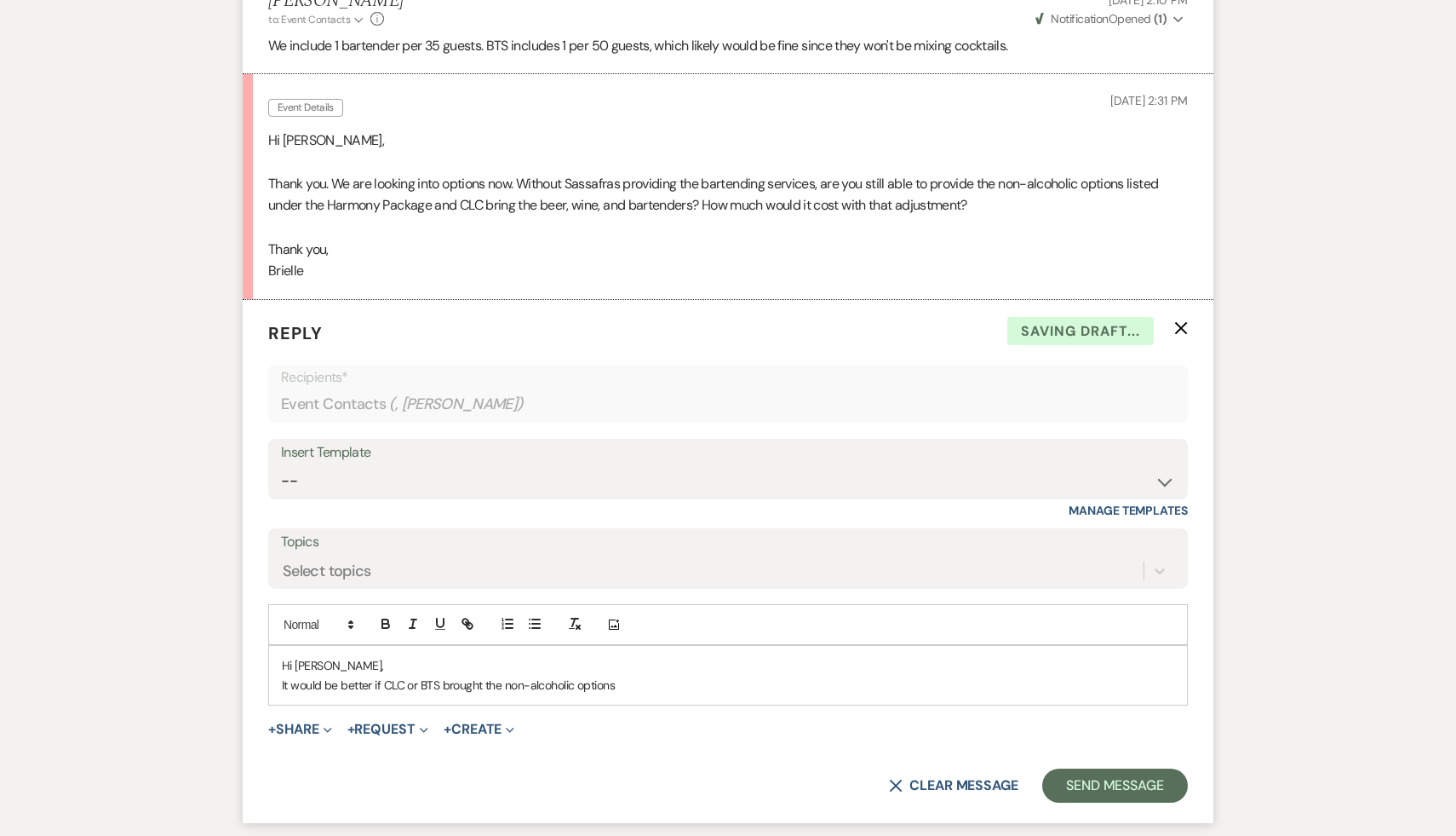
scroll to position [3393, 0]
click at [630, 679] on p "It would be better if CLC or BTS brought the non-alcoholic options" at bounding box center [728, 684] width 892 height 19
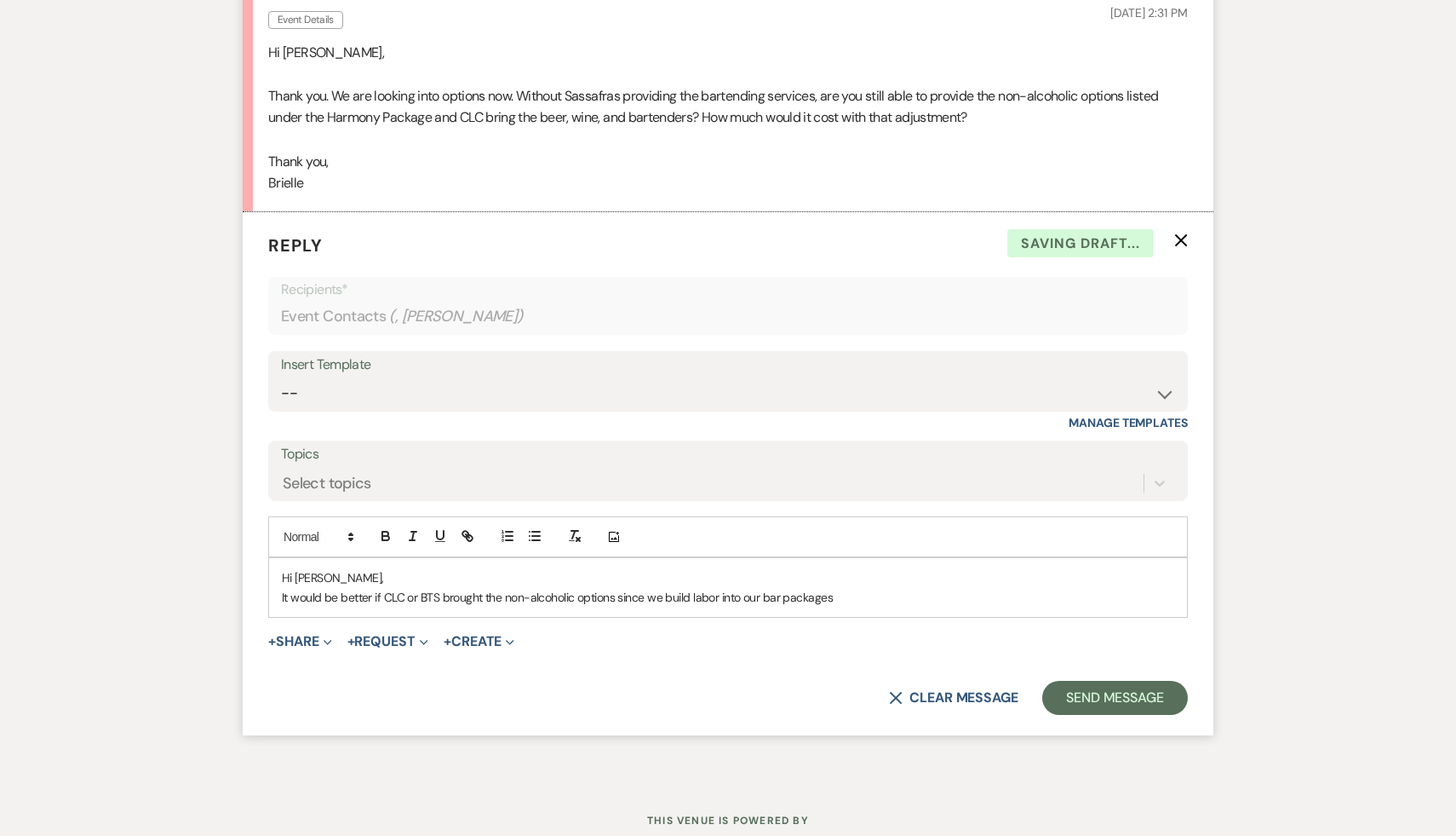
scroll to position [3485, 0]
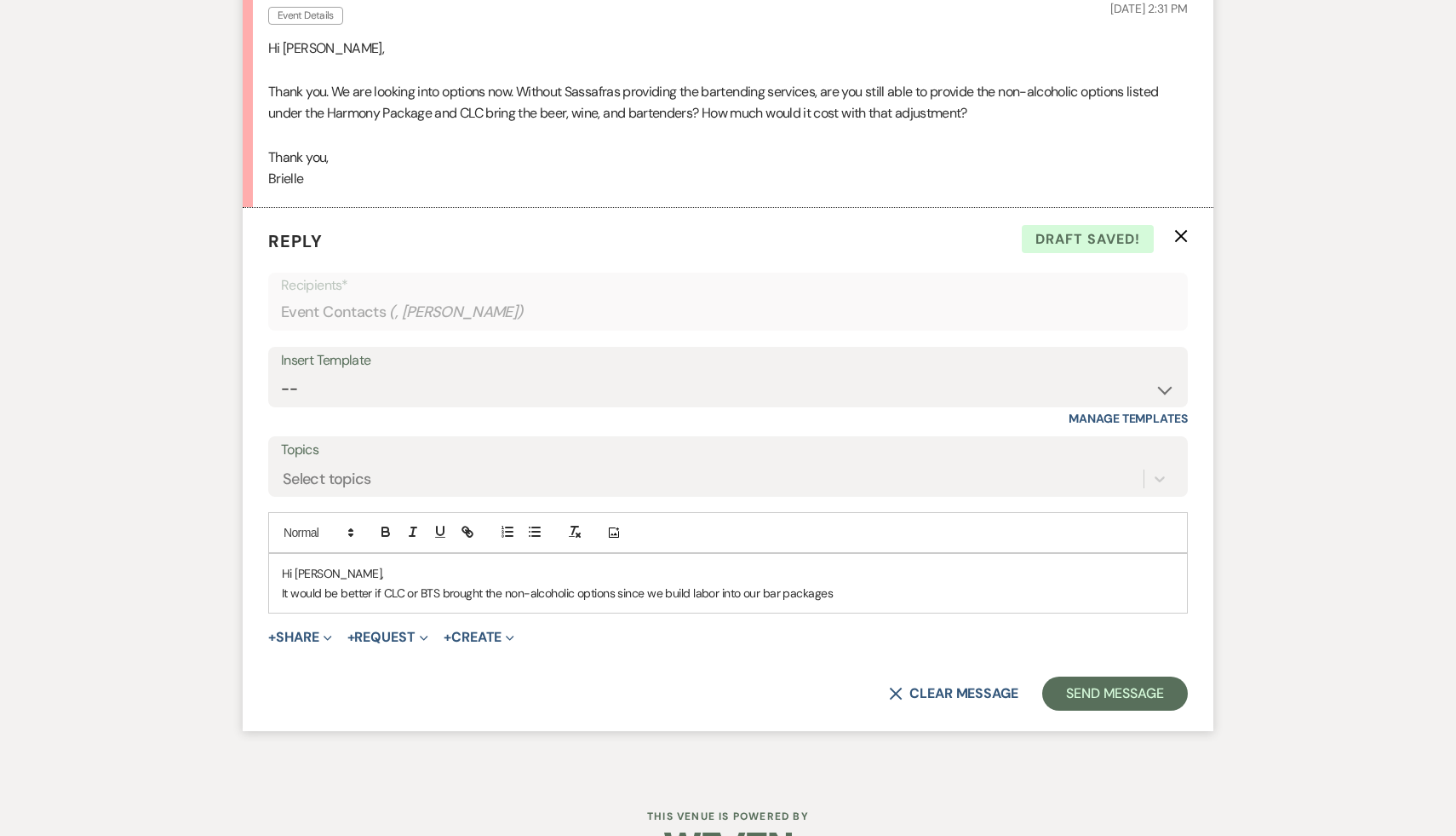
click at [845, 591] on p "It would be better if CLC or BTS brought the non-alcoholic options since we bui…" at bounding box center [728, 593] width 892 height 19
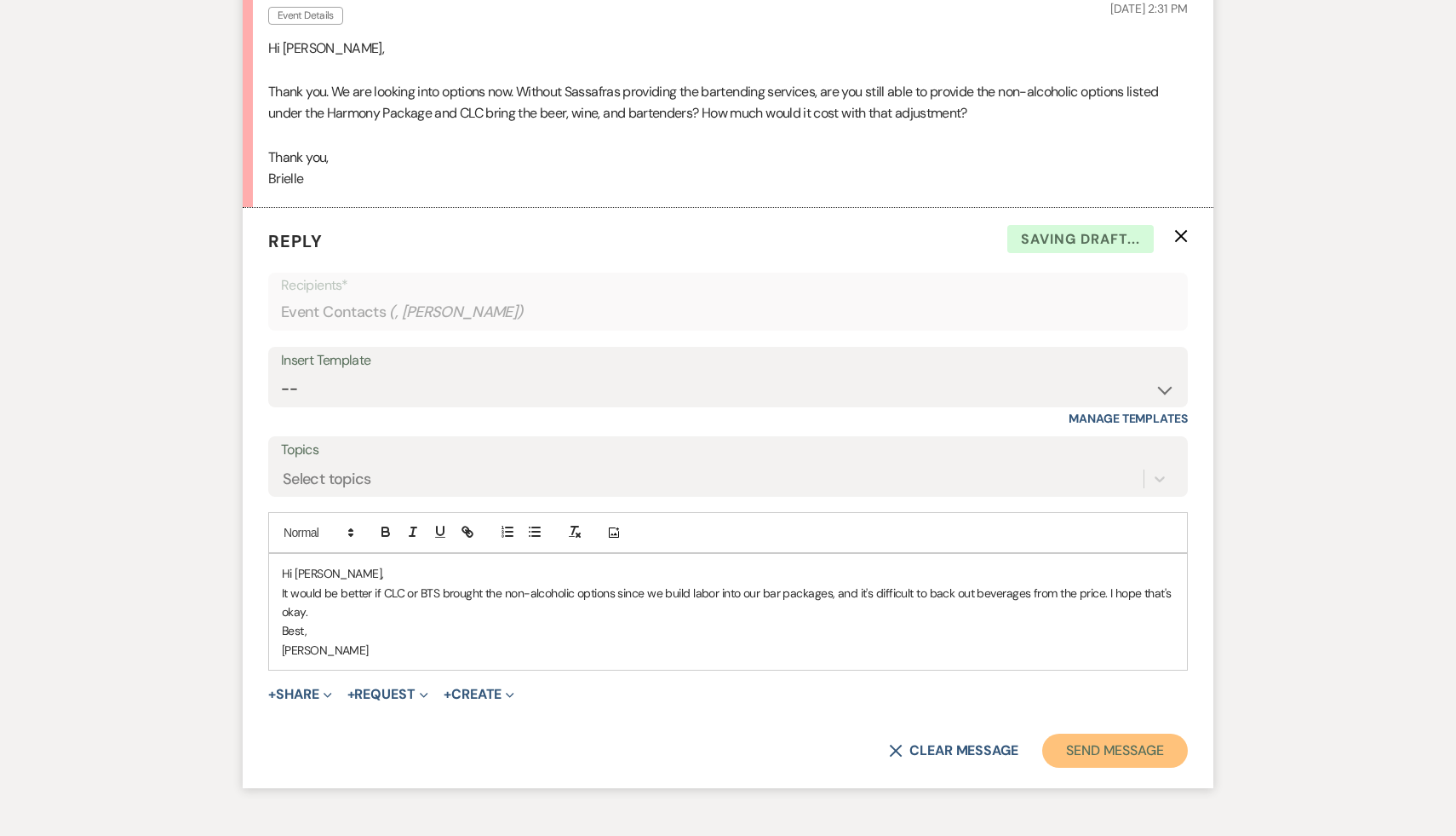
click at [1091, 746] on button "Send Message" at bounding box center [1115, 750] width 146 height 34
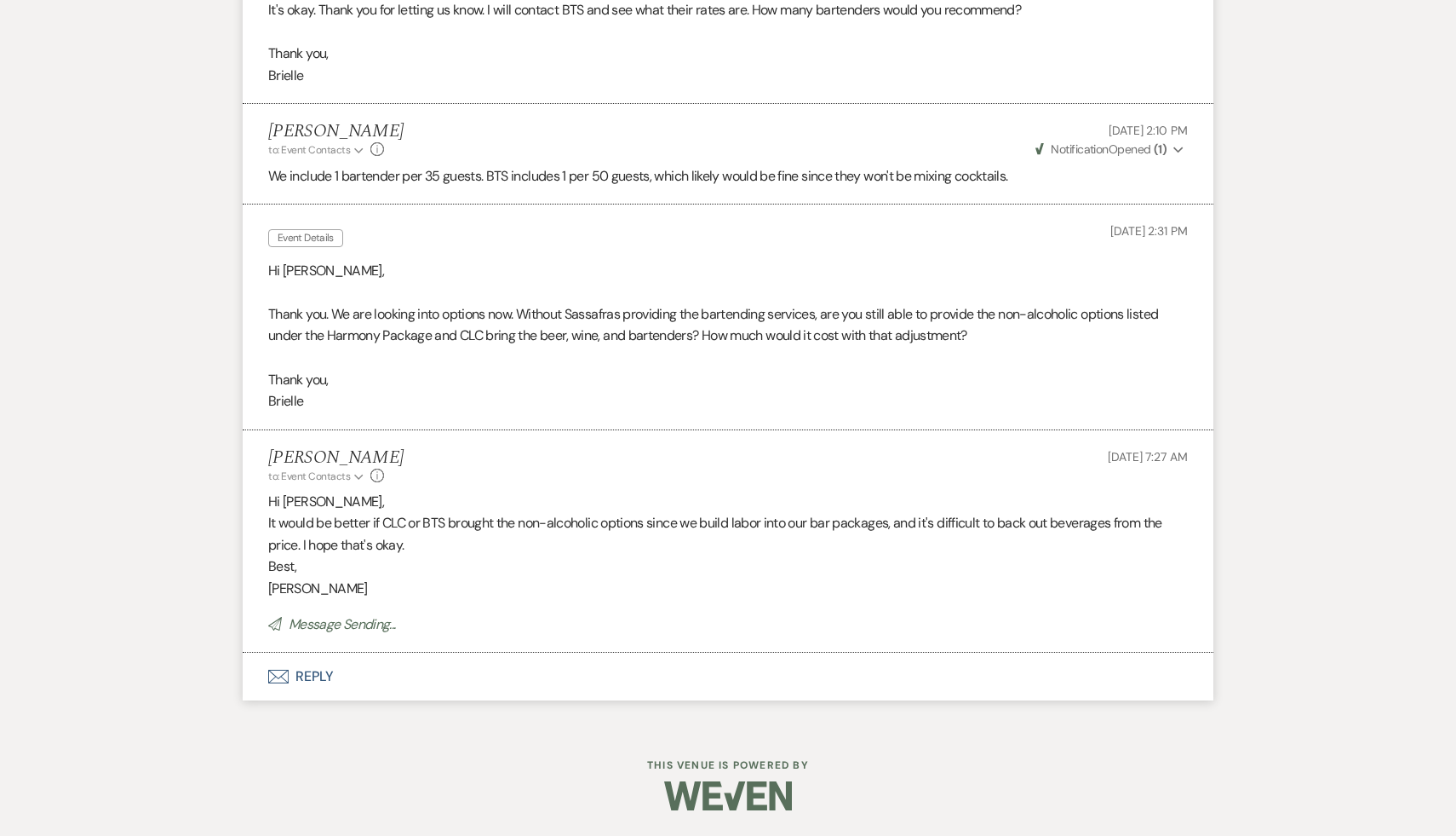
select select "5"
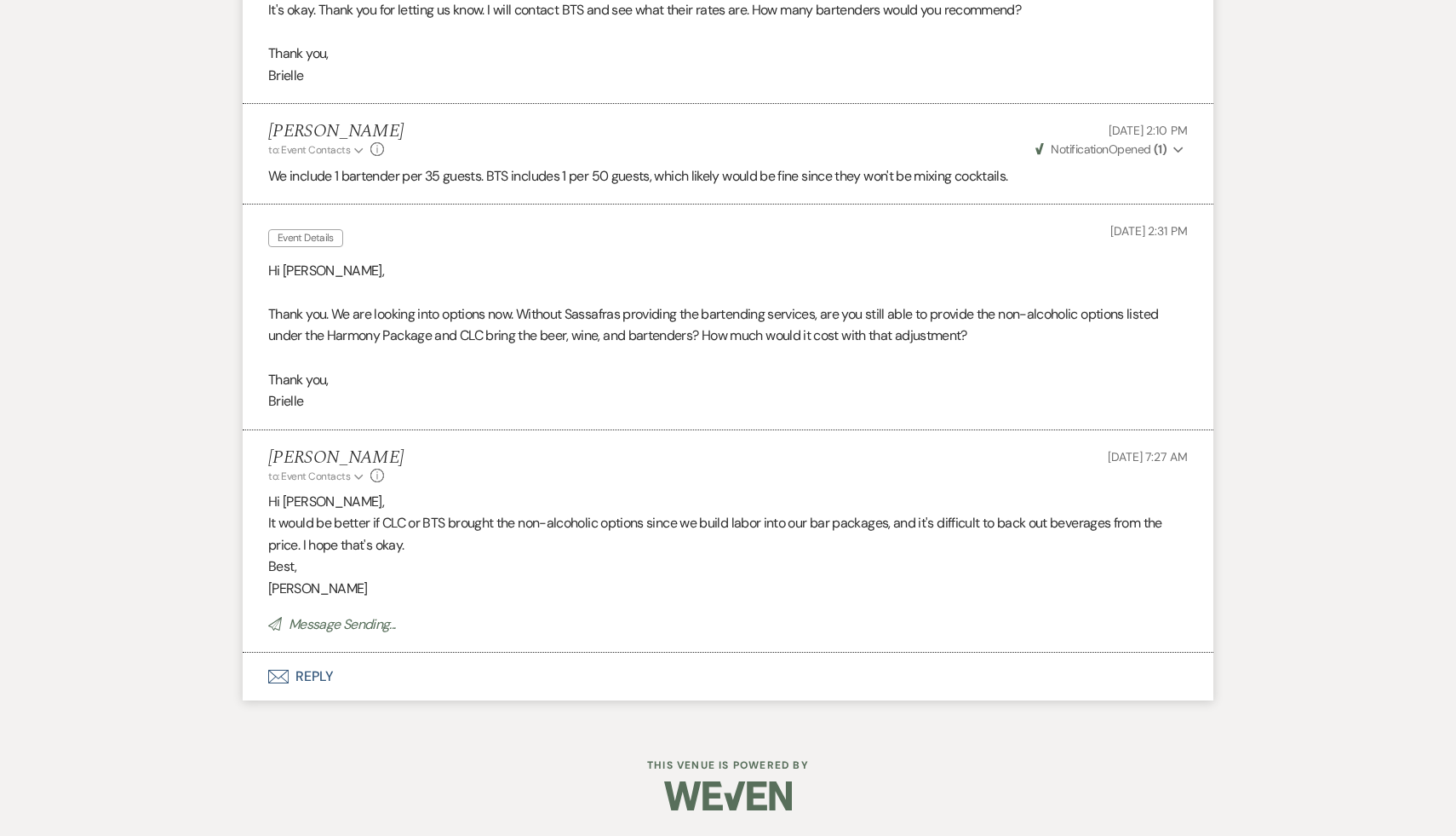
select select "5"
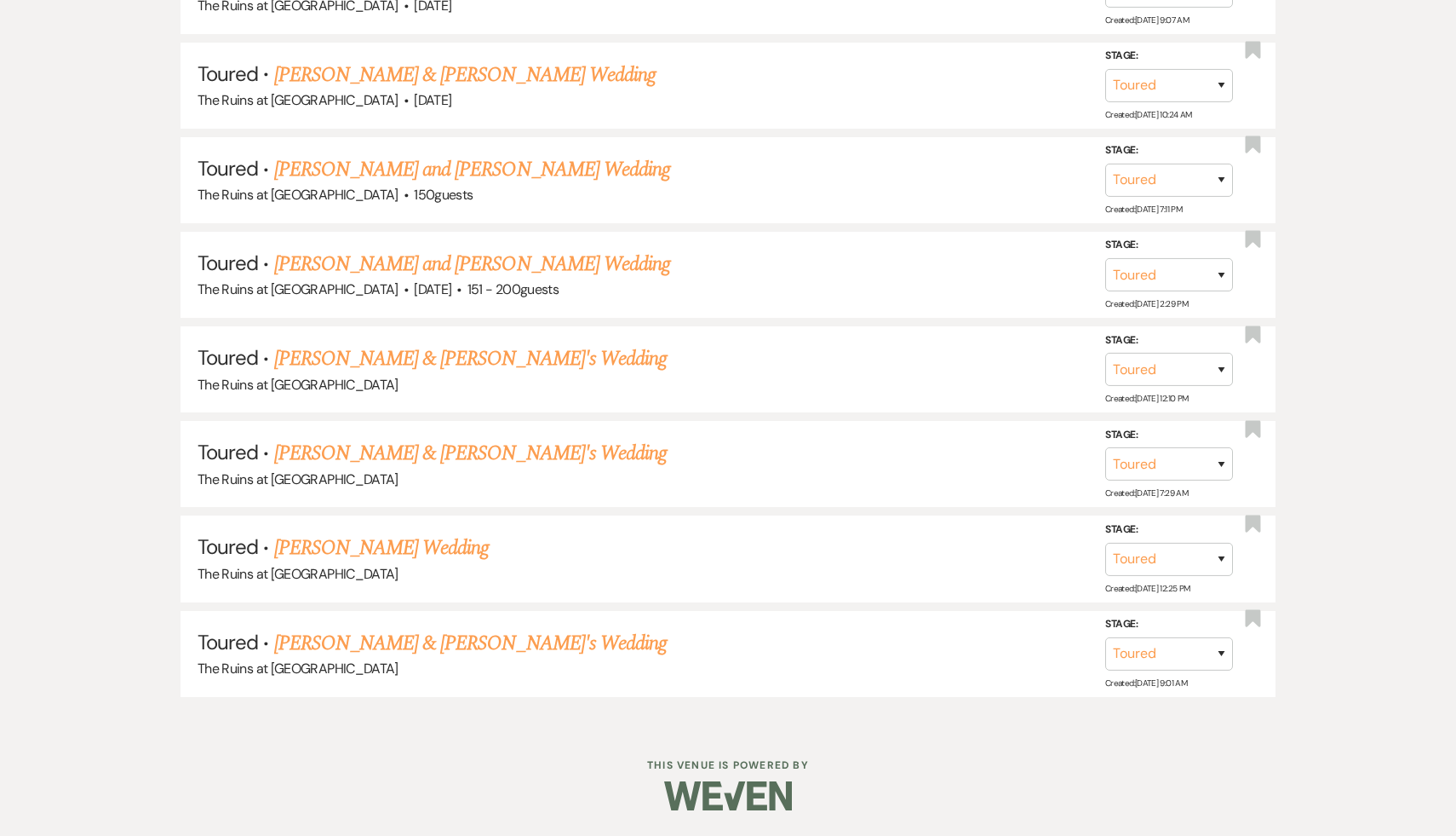
scroll to position [421, 0]
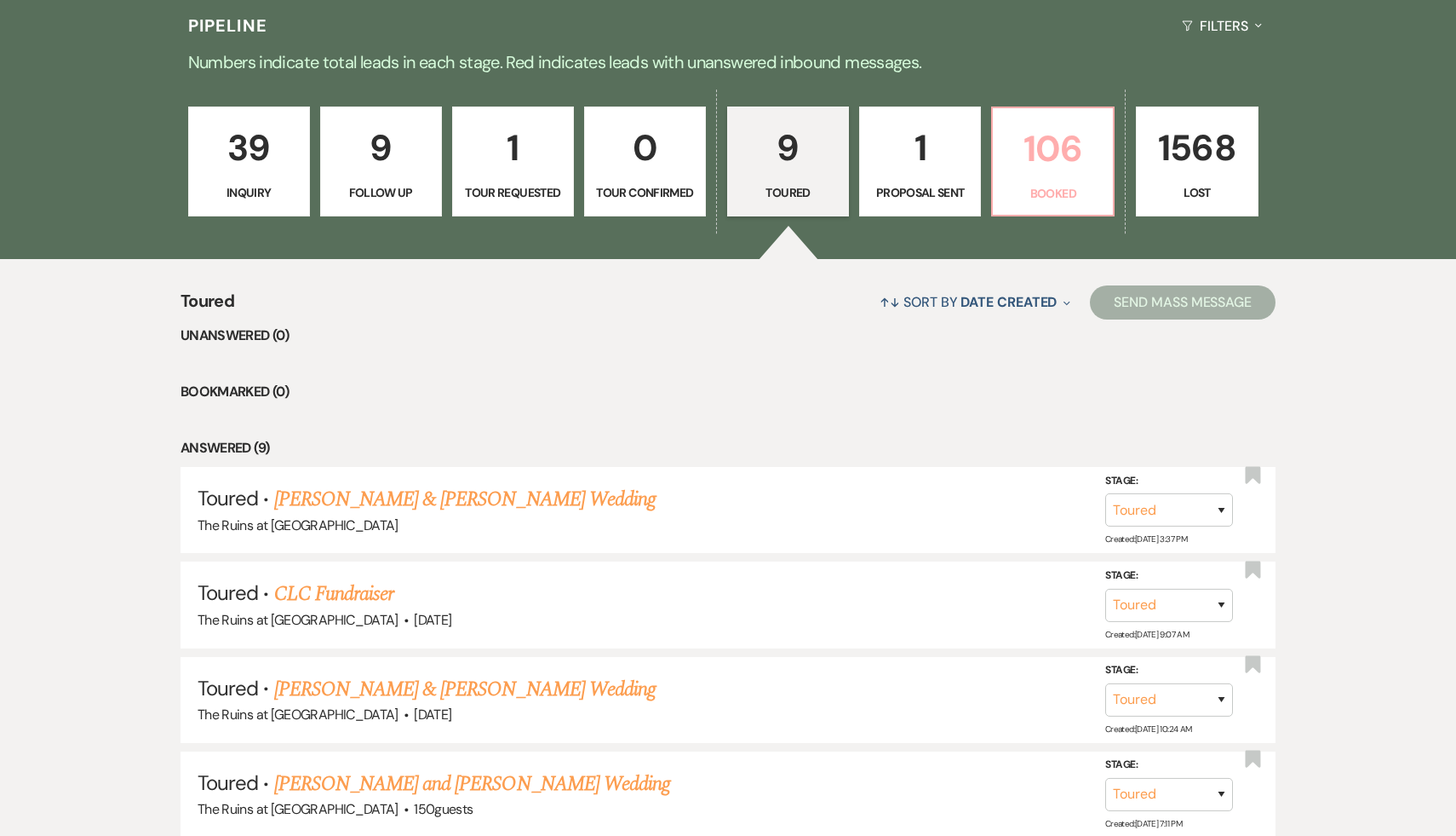
click at [1043, 155] on p "106" at bounding box center [1052, 149] width 99 height 57
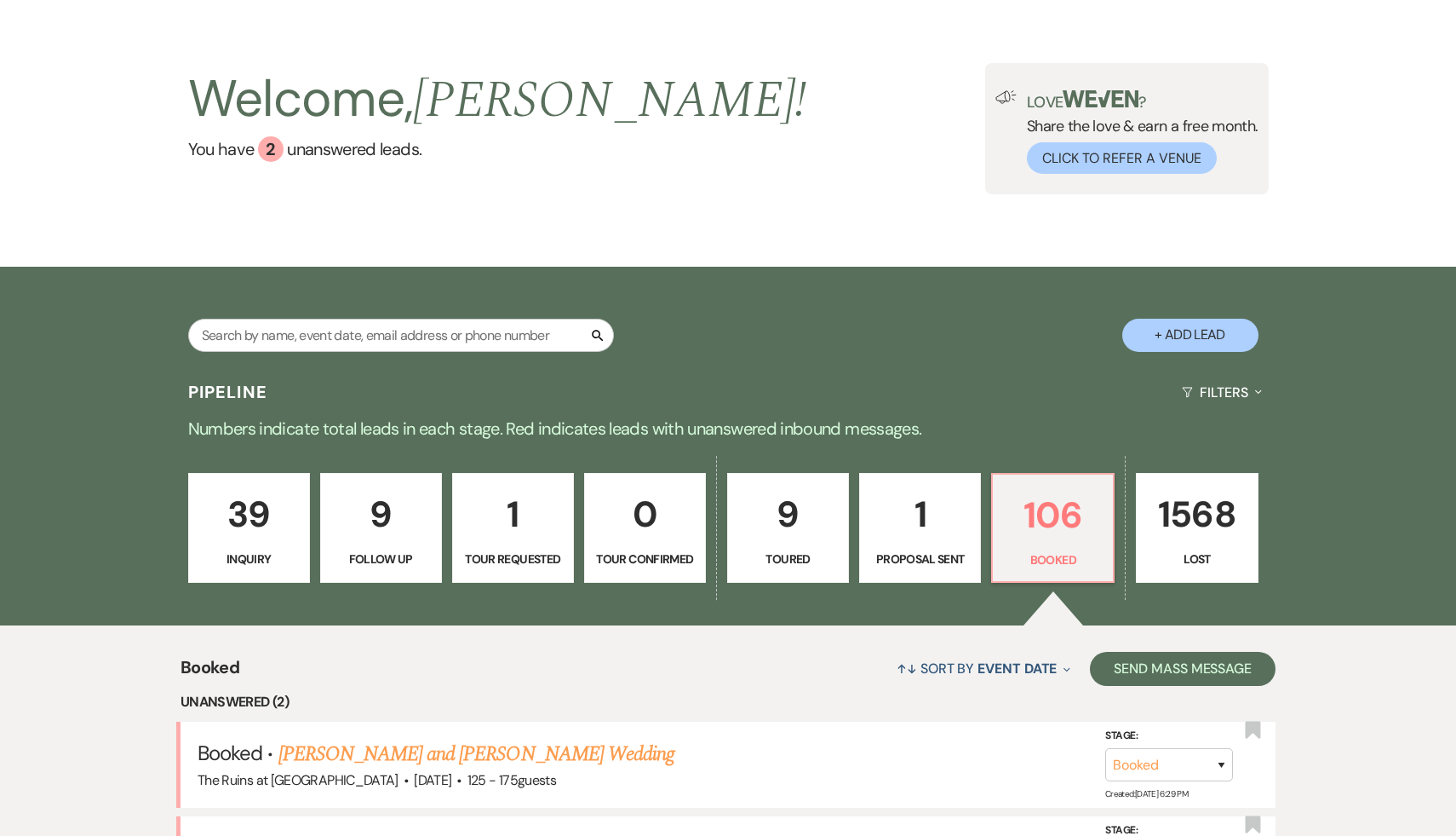
scroll to position [421, 0]
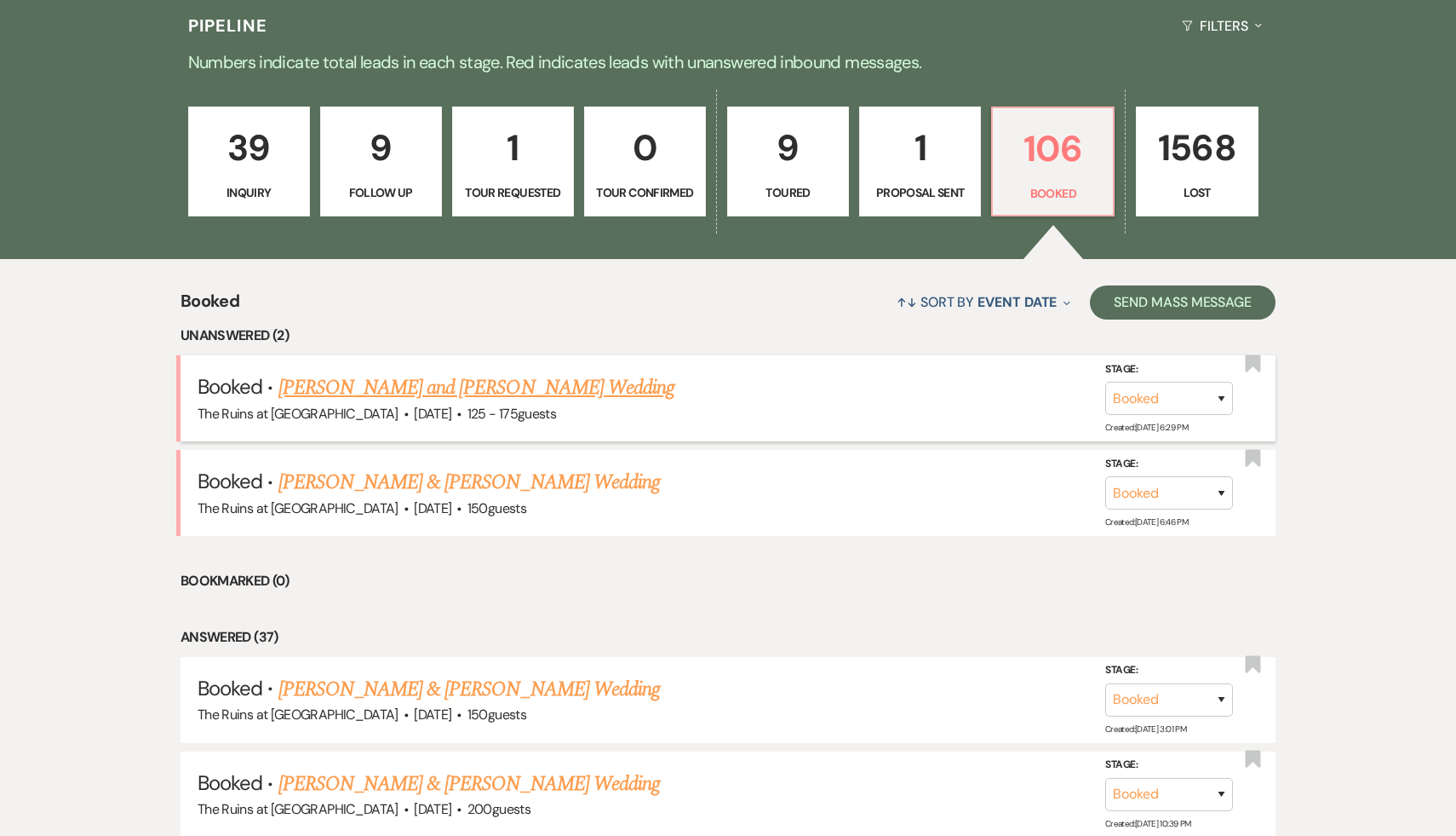
click at [500, 388] on link "[PERSON_NAME] and [PERSON_NAME] Wedding" at bounding box center [477, 388] width 397 height 30
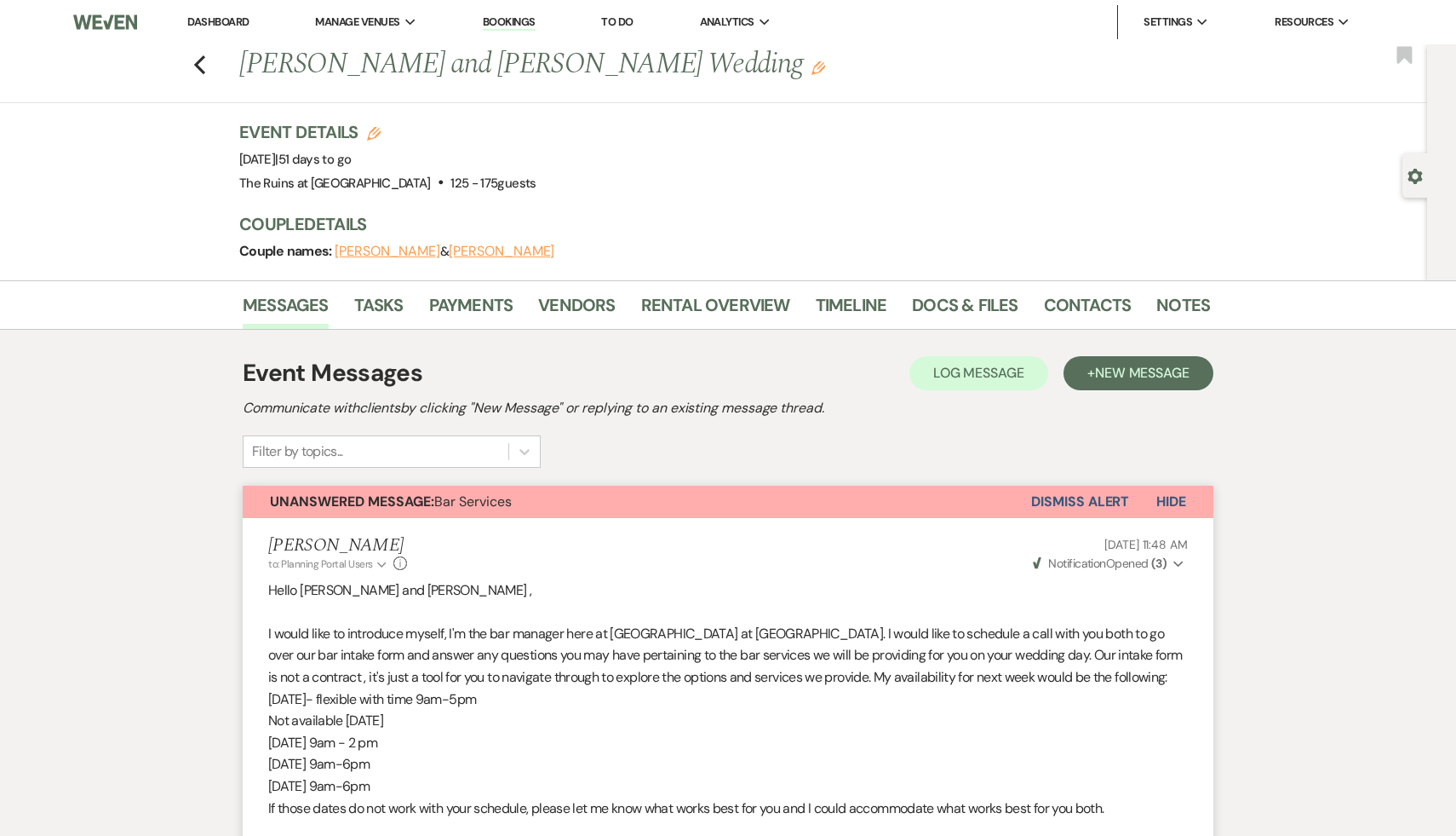
click at [1094, 498] on button "Dismiss Alert" at bounding box center [1080, 501] width 98 height 32
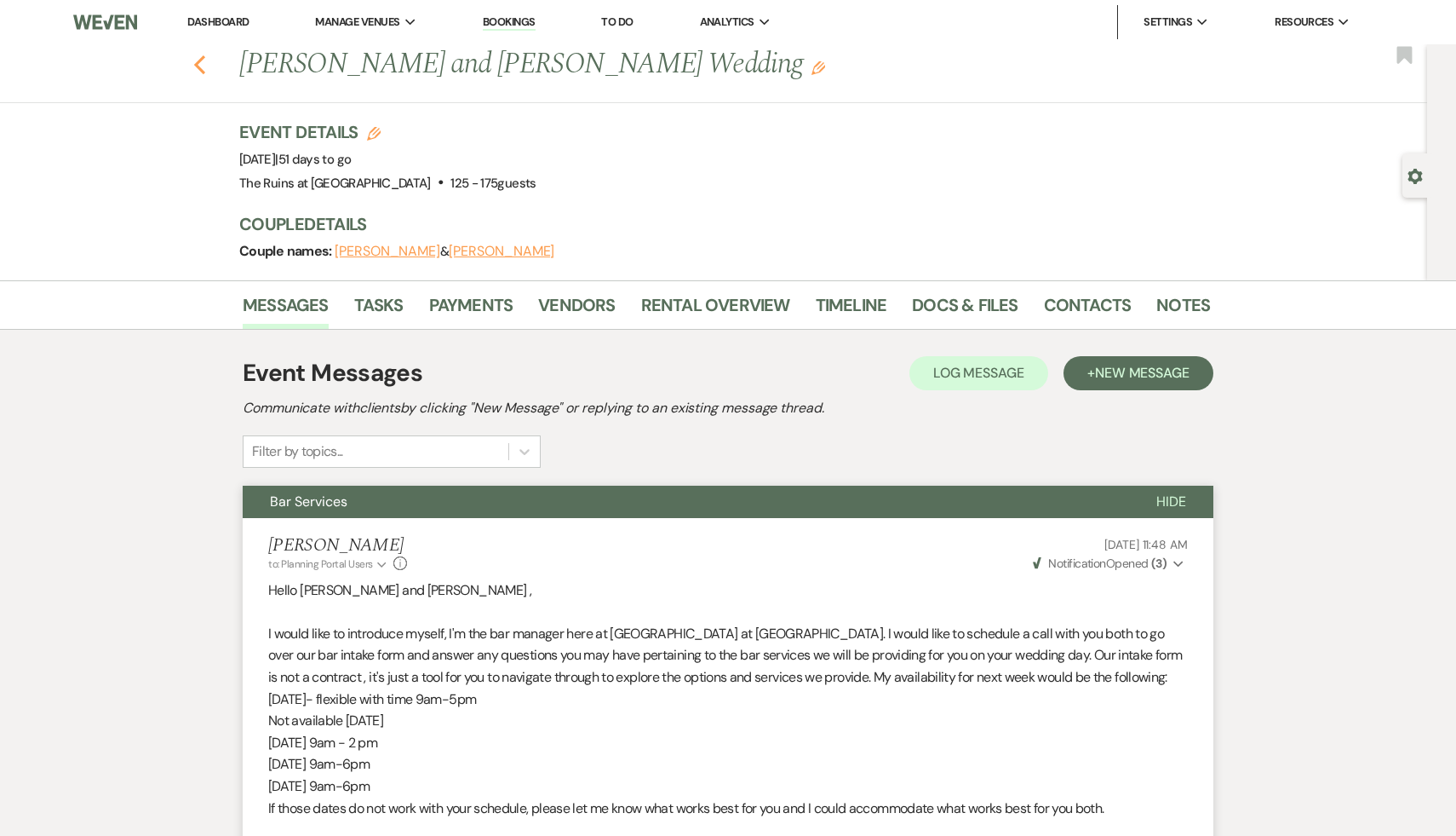
click at [198, 55] on icon "Previous" at bounding box center [200, 64] width 13 height 21
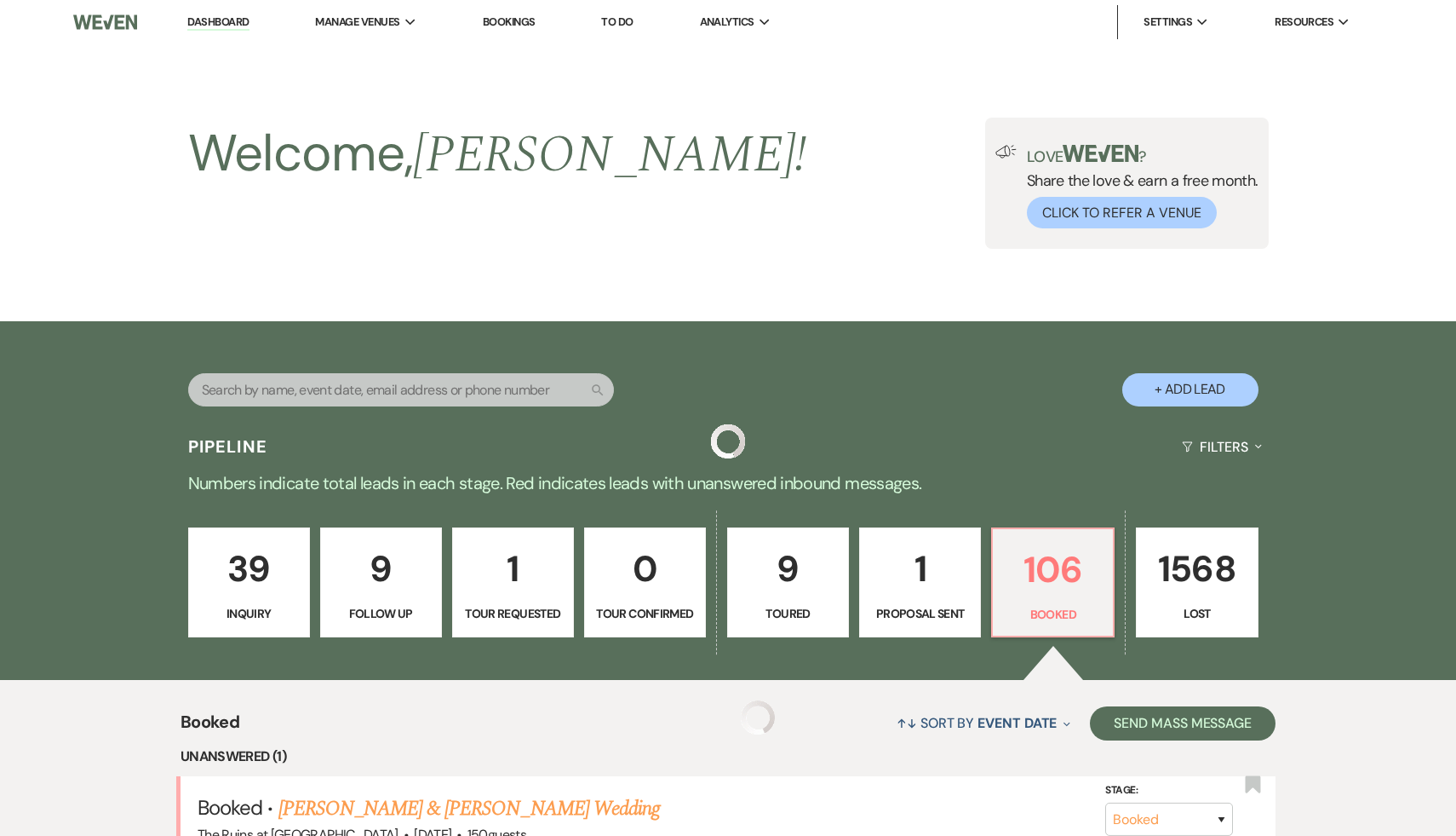
scroll to position [421, 0]
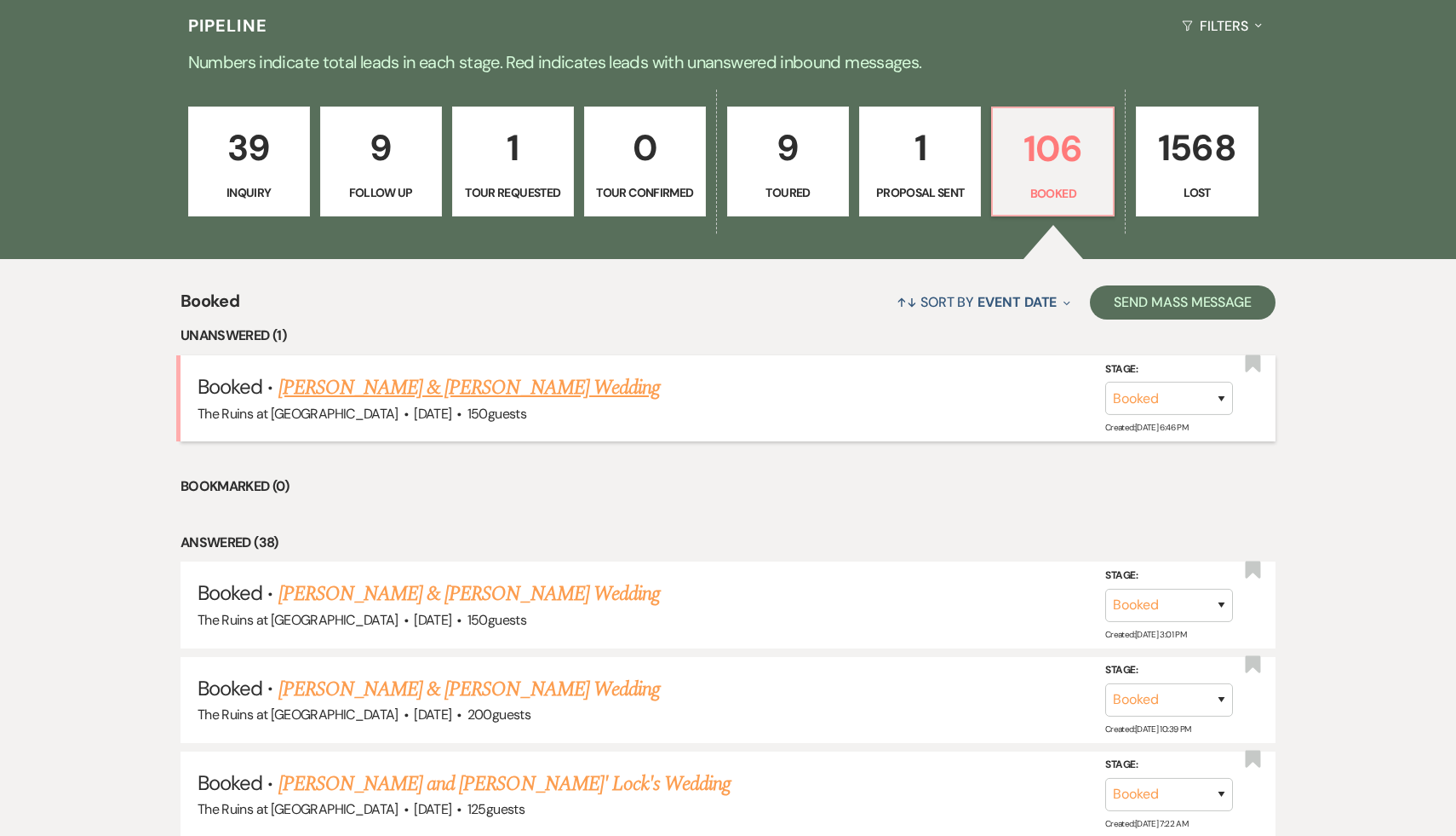
click at [477, 389] on link "[PERSON_NAME] & [PERSON_NAME] Wedding" at bounding box center [469, 388] width 381 height 30
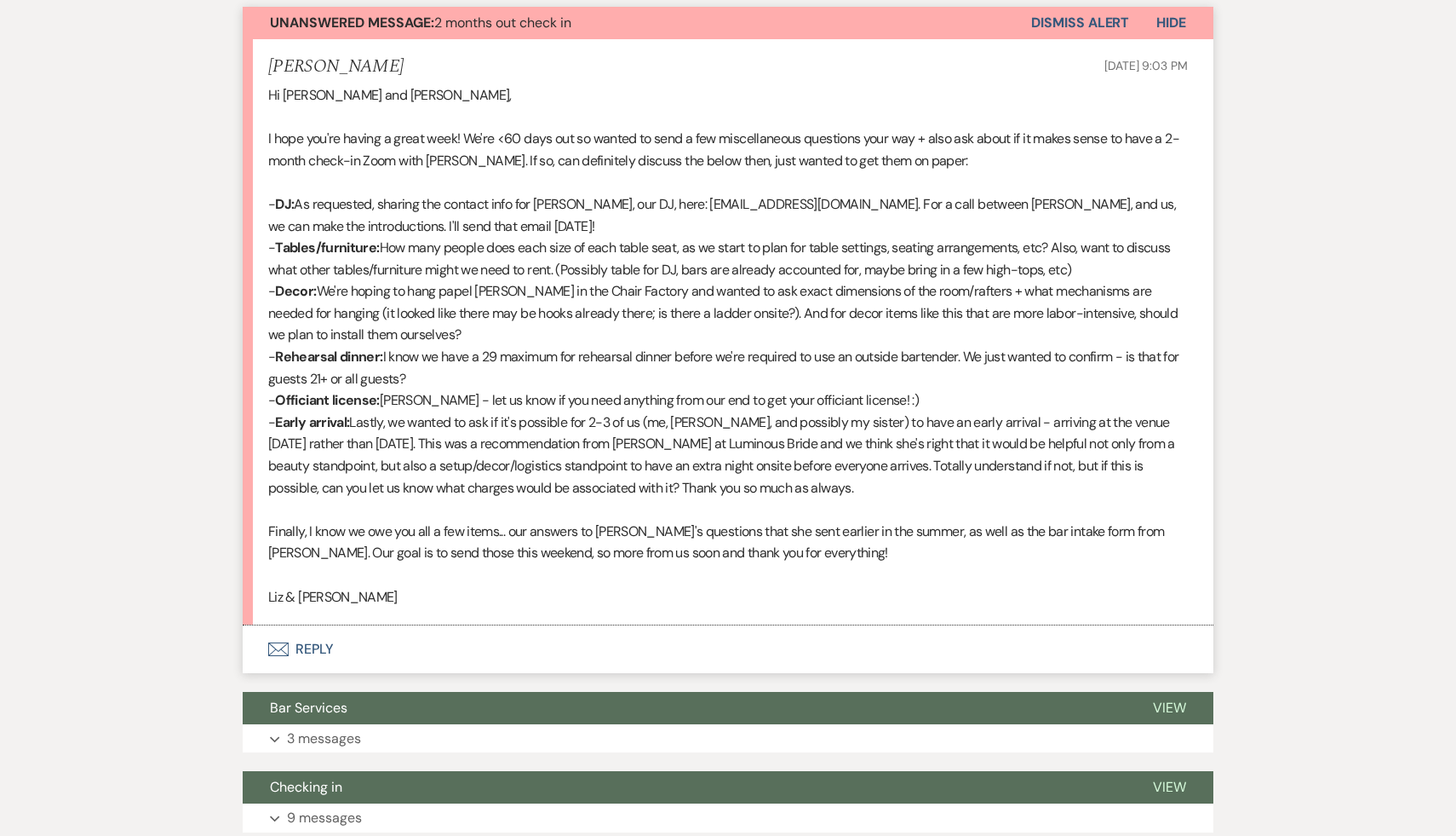
scroll to position [584, 0]
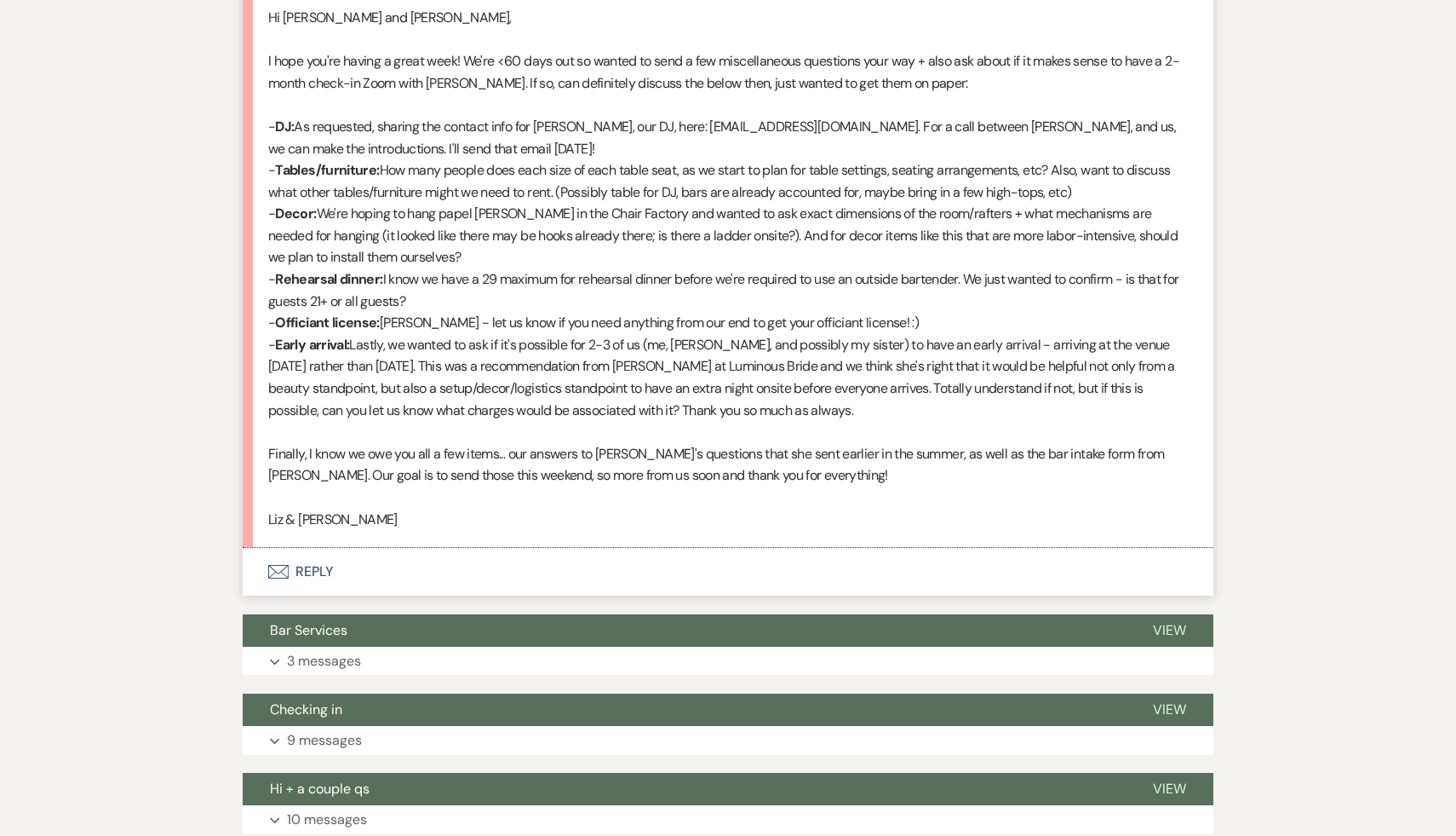
click at [480, 493] on p at bounding box center [728, 497] width 920 height 22
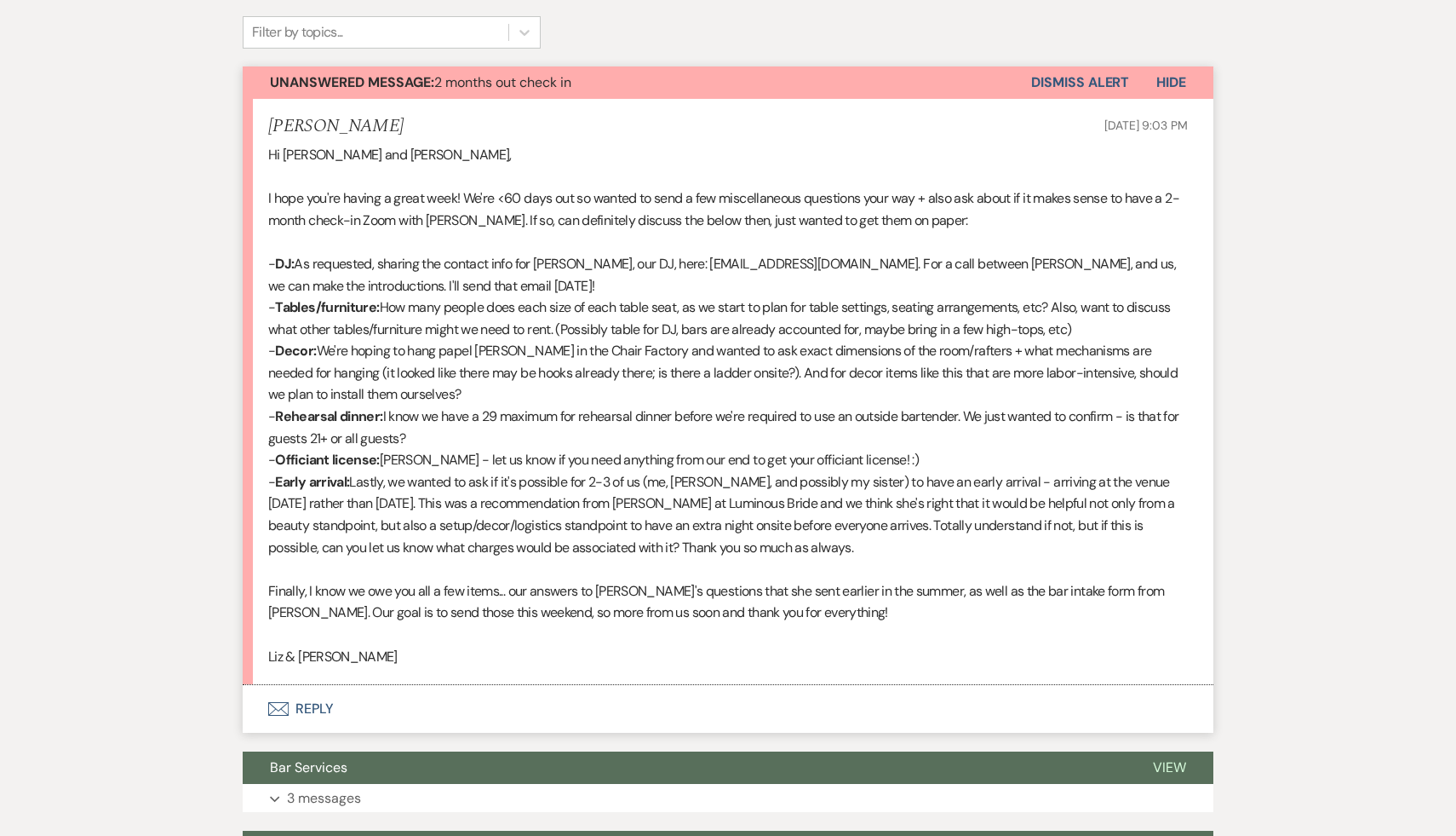
scroll to position [354, 0]
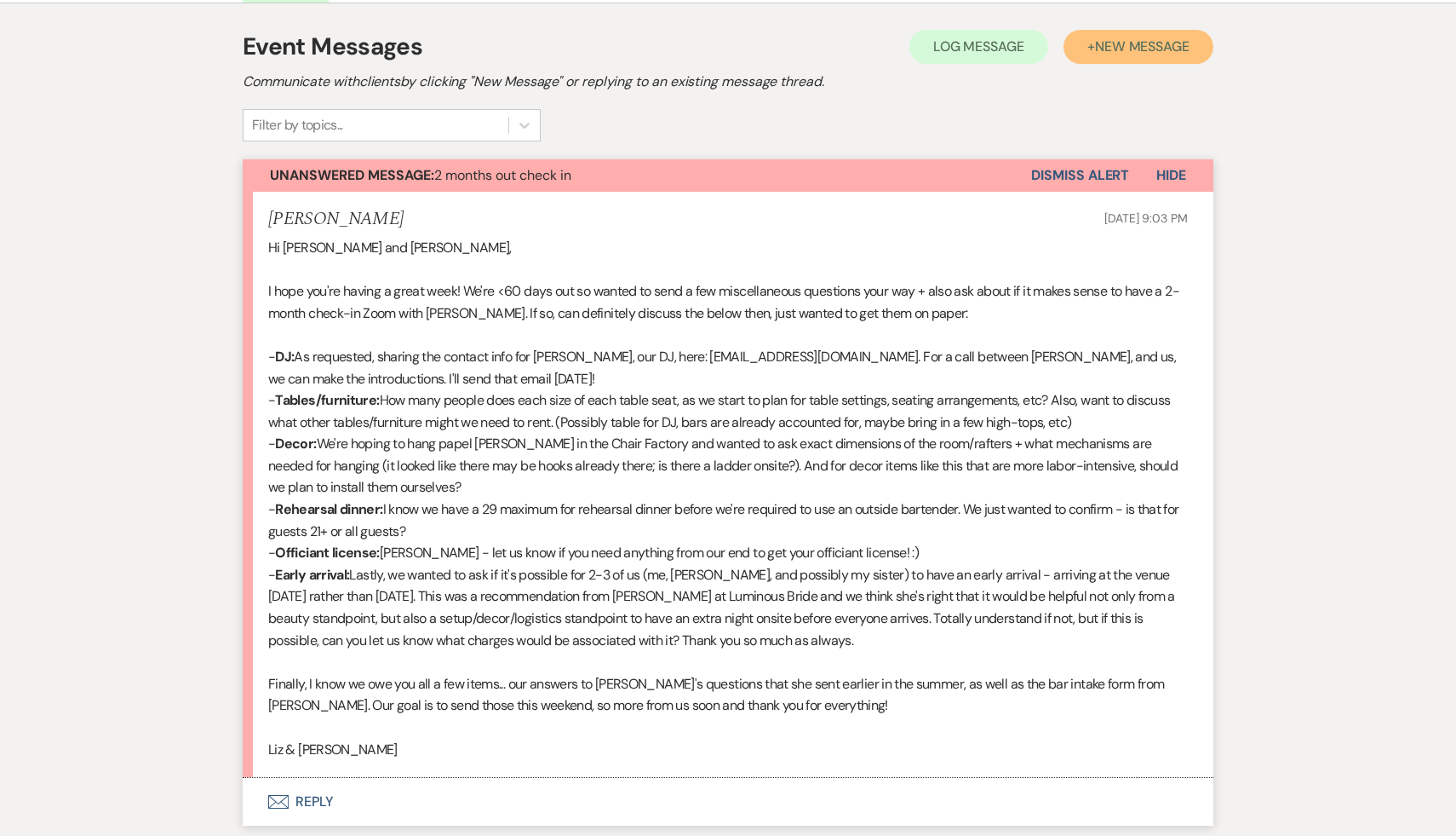
click at [1151, 48] on span "New Message" at bounding box center [1143, 47] width 95 height 18
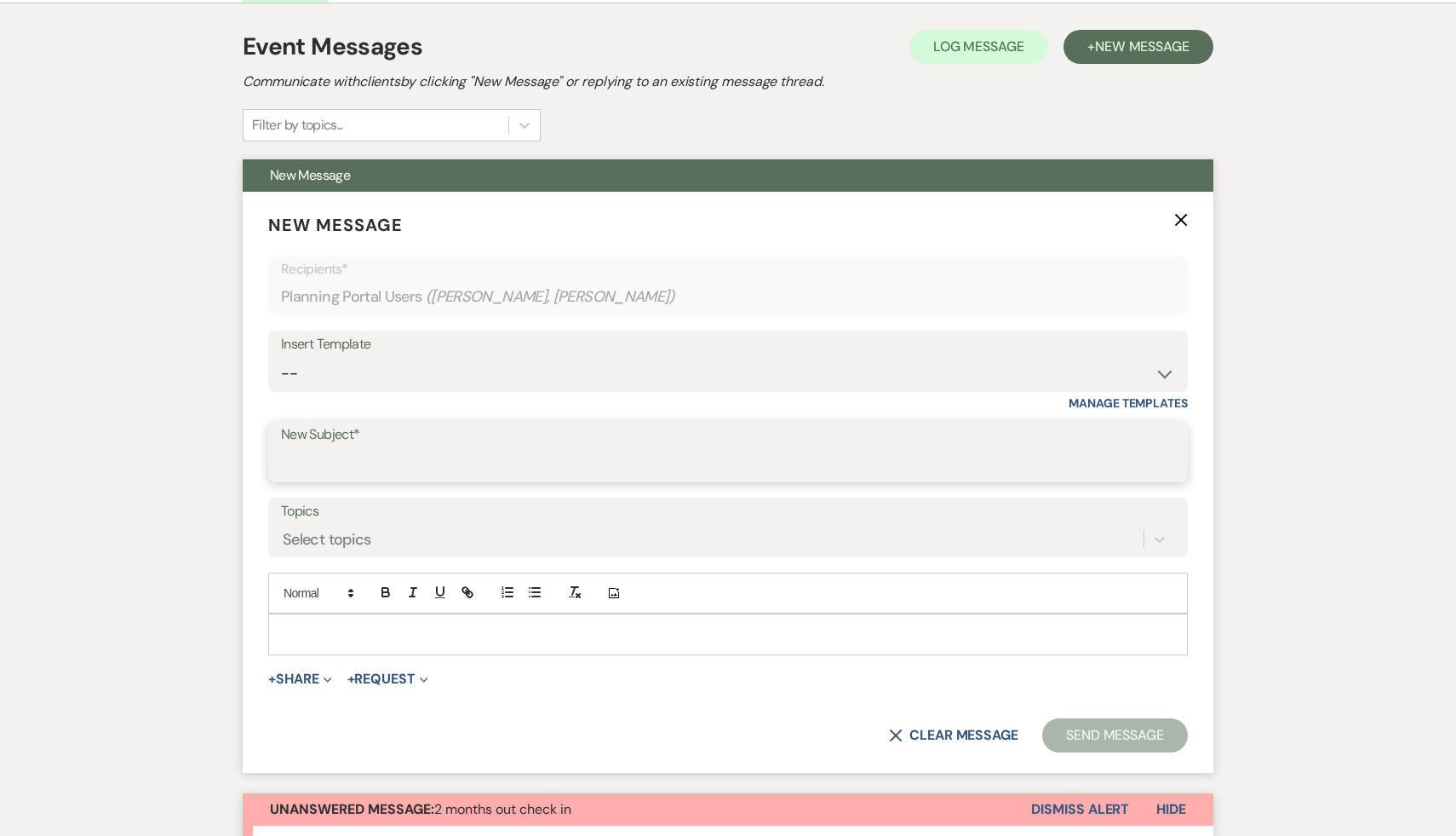
click at [451, 460] on input "New Subject*" at bounding box center [728, 464] width 894 height 33
type input "Wedding Officiant"
click at [344, 636] on p at bounding box center [728, 634] width 892 height 19
